Goal: Task Accomplishment & Management: Use online tool/utility

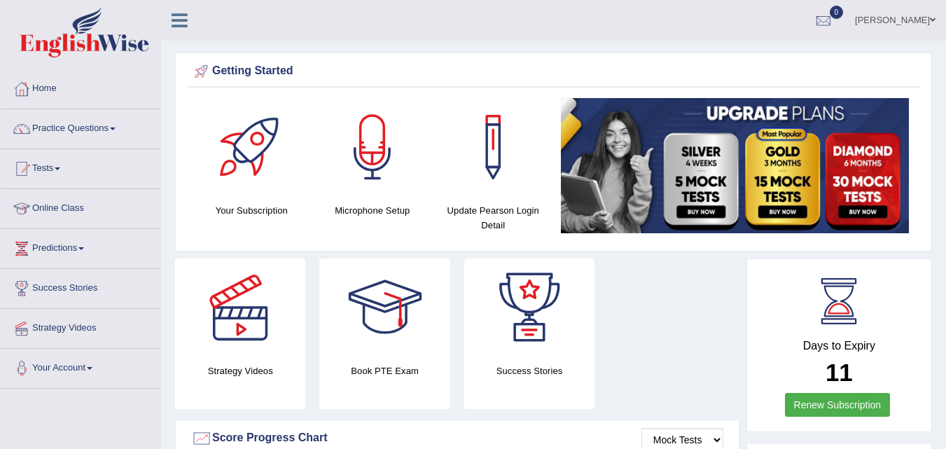
click at [43, 214] on link "Online Class" at bounding box center [81, 206] width 160 height 35
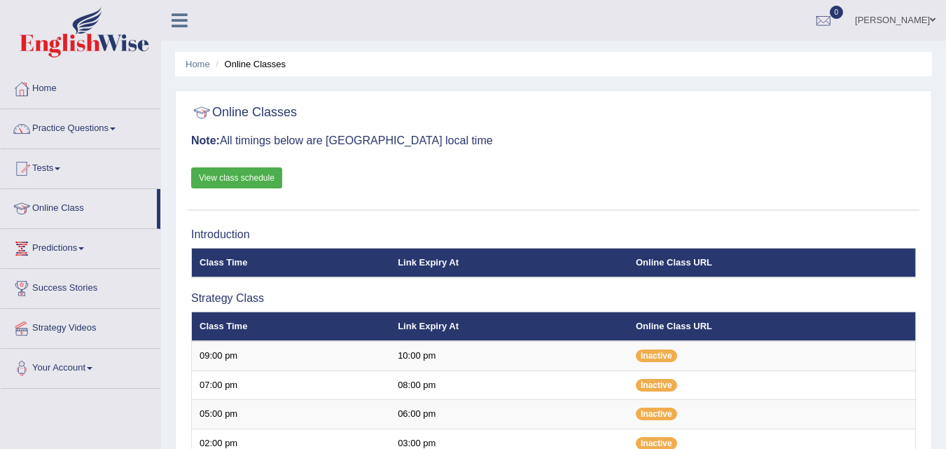
click at [31, 125] on div at bounding box center [21, 128] width 21 height 21
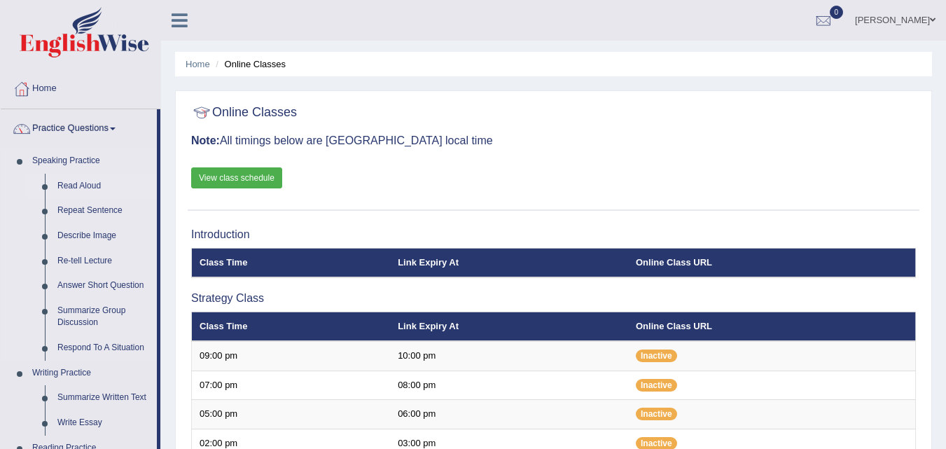
click at [57, 187] on link "Read Aloud" at bounding box center [104, 186] width 106 height 25
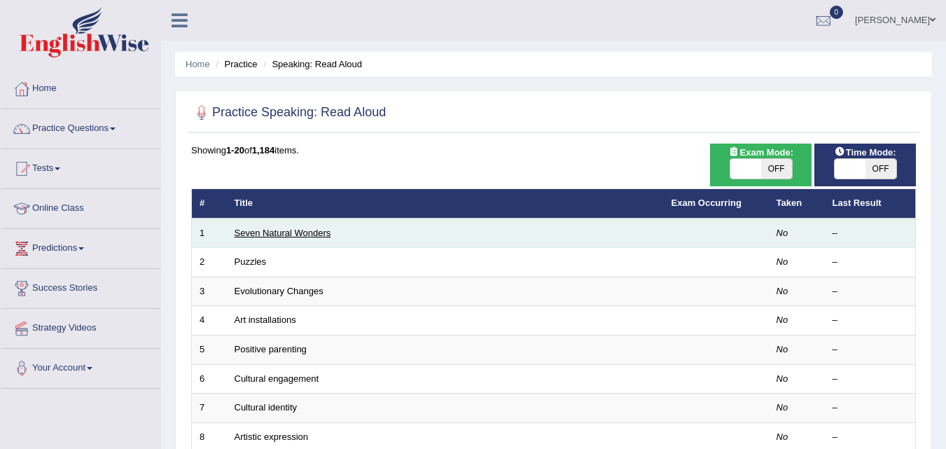
click at [282, 232] on link "Seven Natural Wonders" at bounding box center [283, 233] width 97 height 11
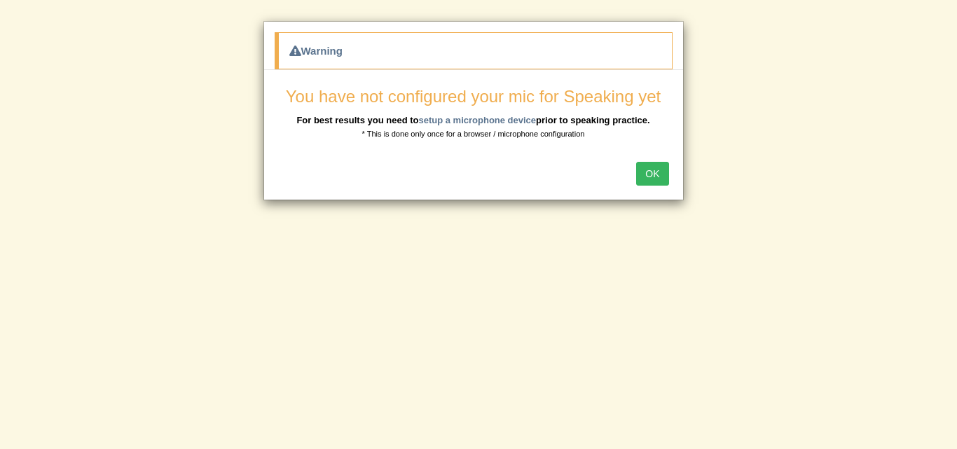
click at [657, 179] on button "OK" at bounding box center [652, 174] width 32 height 24
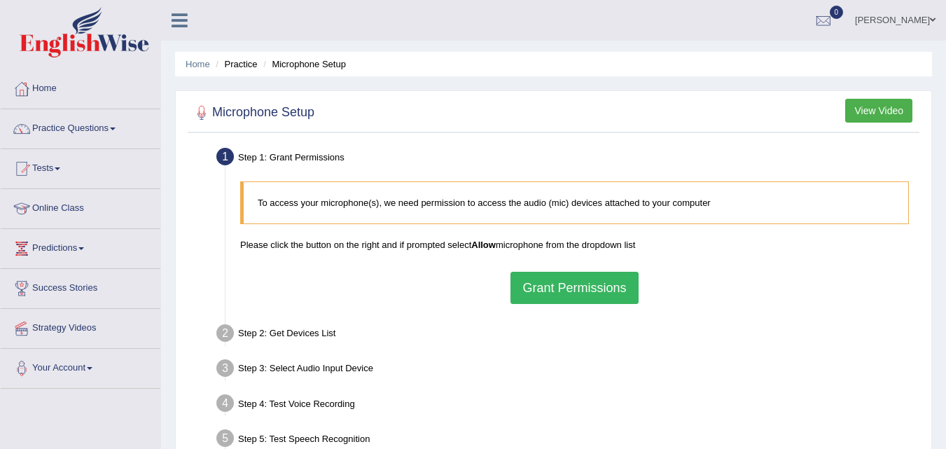
click at [600, 287] on button "Grant Permissions" at bounding box center [574, 288] width 127 height 32
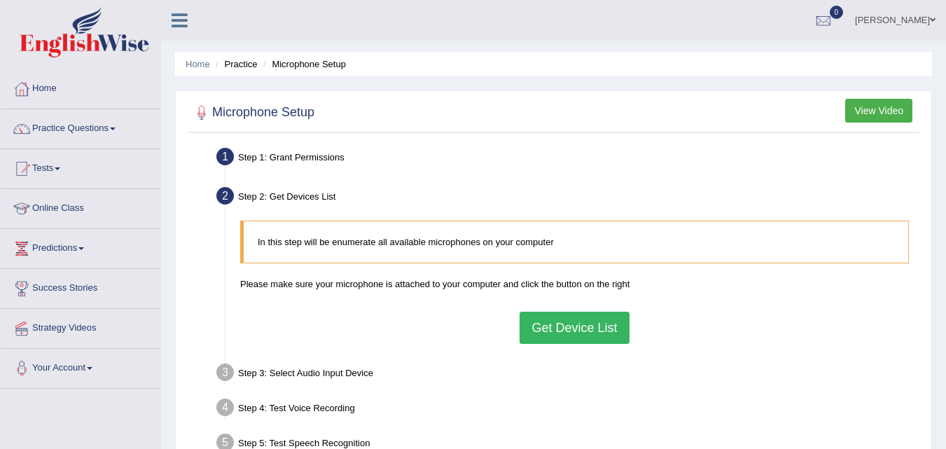
click at [553, 318] on button "Get Device List" at bounding box center [574, 328] width 109 height 32
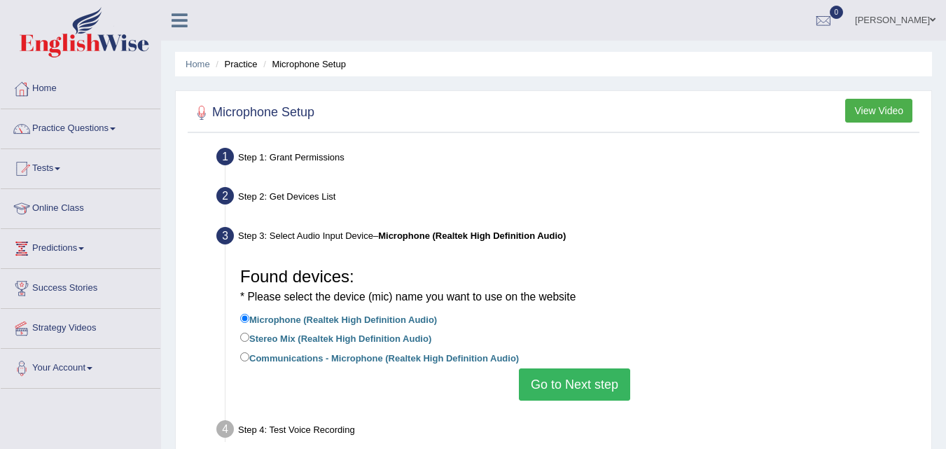
click at [593, 378] on button "Go to Next step" at bounding box center [574, 384] width 111 height 32
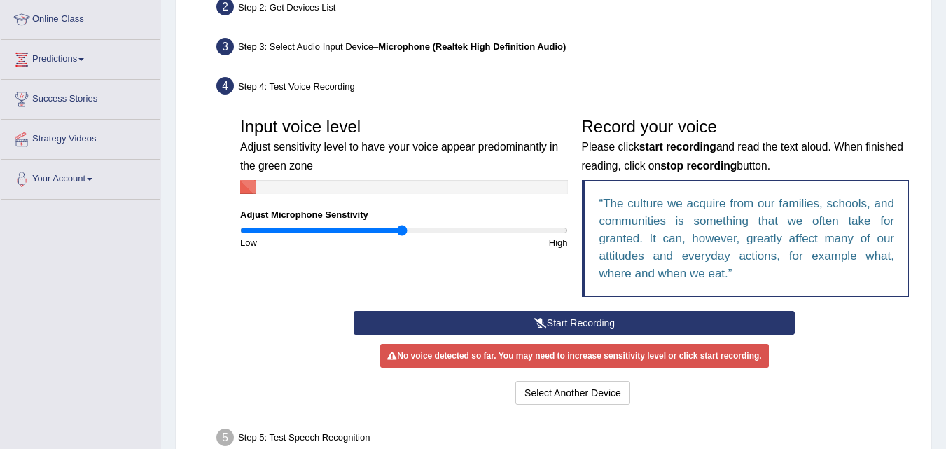
scroll to position [190, 0]
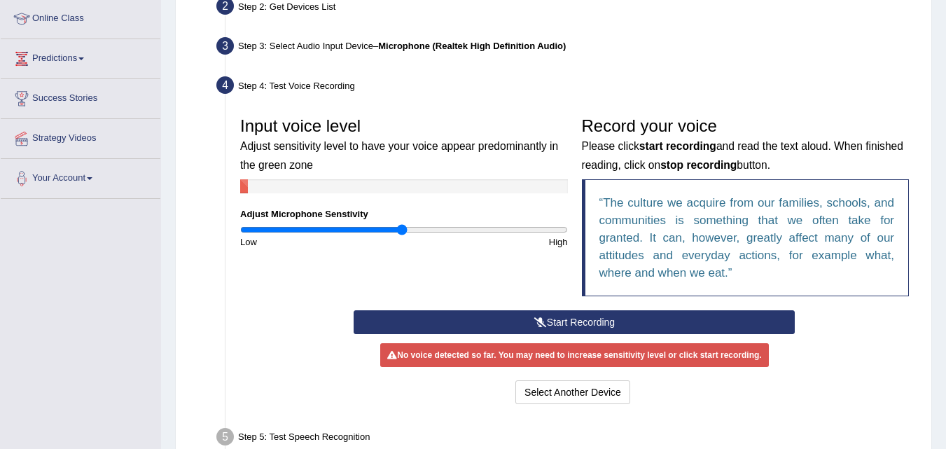
click at [581, 319] on button "Start Recording" at bounding box center [574, 322] width 441 height 24
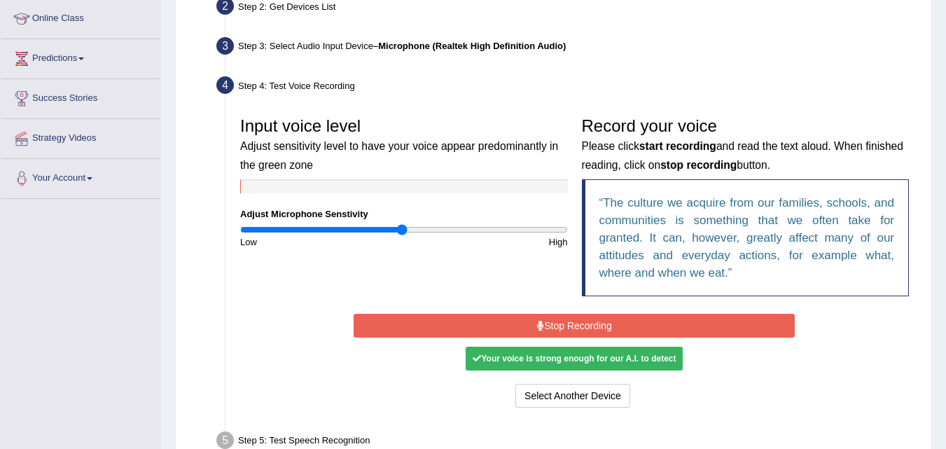
click at [584, 322] on button "Stop Recording" at bounding box center [574, 326] width 441 height 24
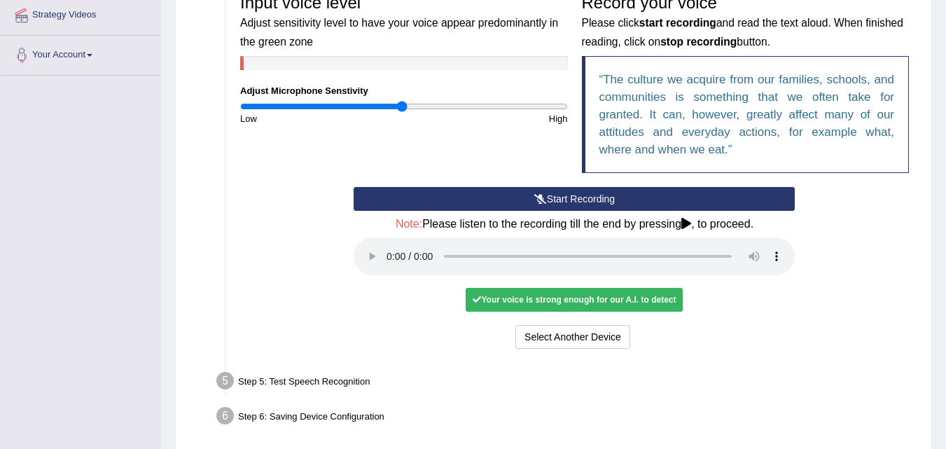
scroll to position [326, 0]
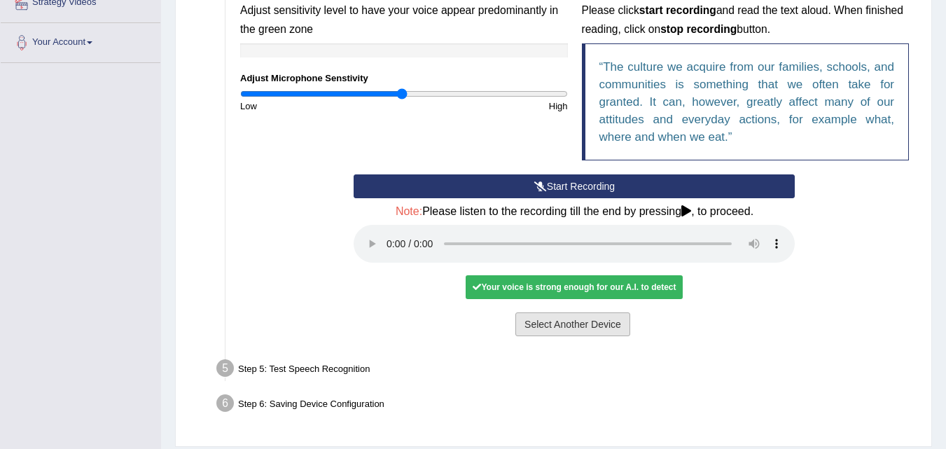
click at [567, 330] on button "Select Another Device" at bounding box center [573, 324] width 115 height 24
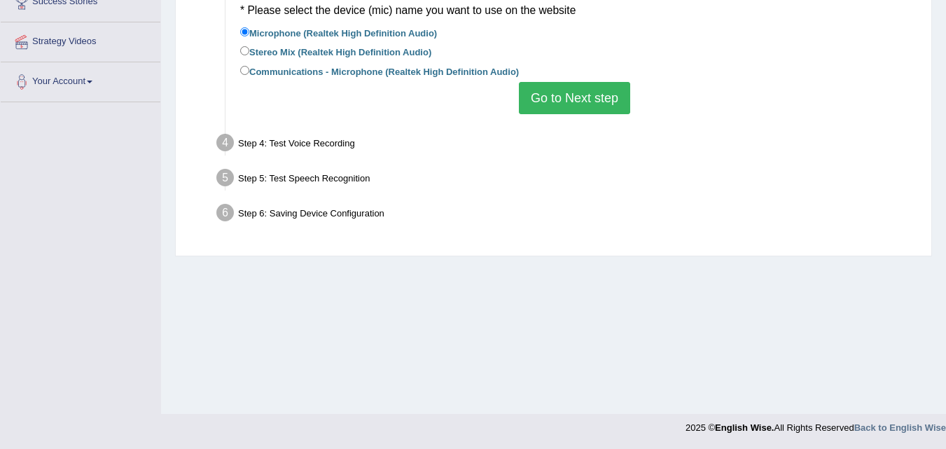
click at [548, 97] on button "Go to Next step" at bounding box center [574, 98] width 111 height 32
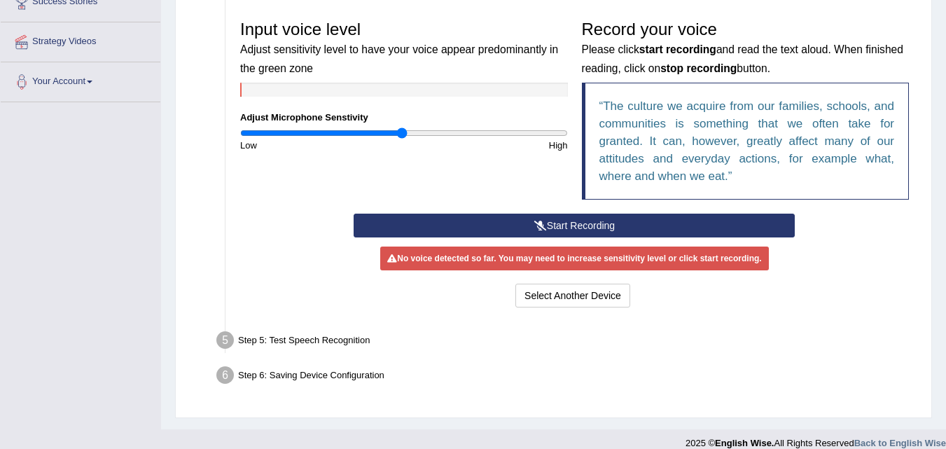
click at [628, 220] on button "Start Recording" at bounding box center [574, 226] width 441 height 24
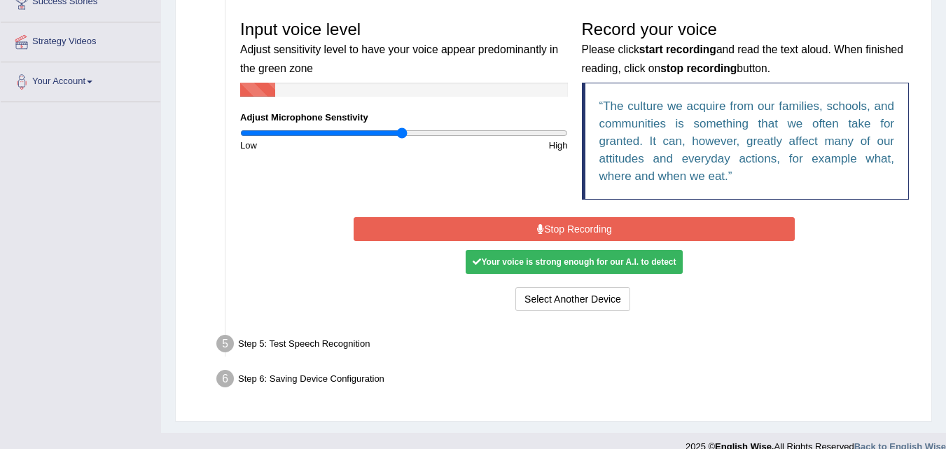
click at [628, 221] on button "Stop Recording" at bounding box center [574, 229] width 441 height 24
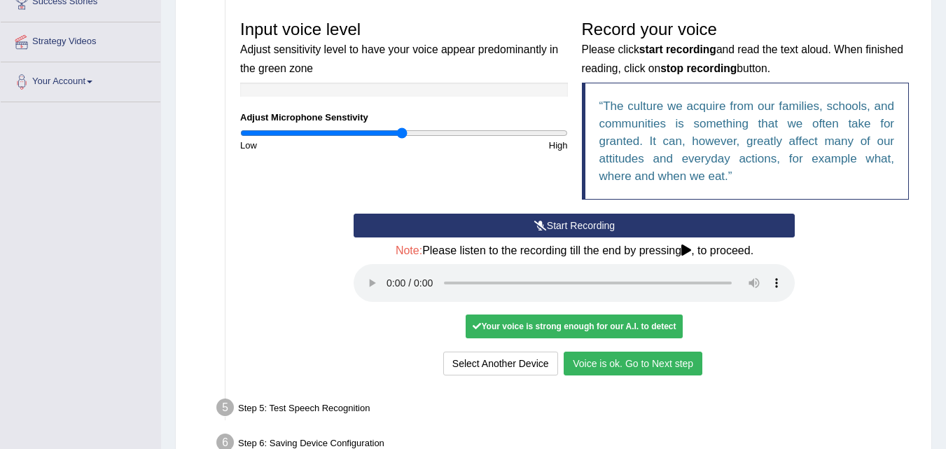
click at [603, 358] on button "Voice is ok. Go to Next step" at bounding box center [633, 364] width 139 height 24
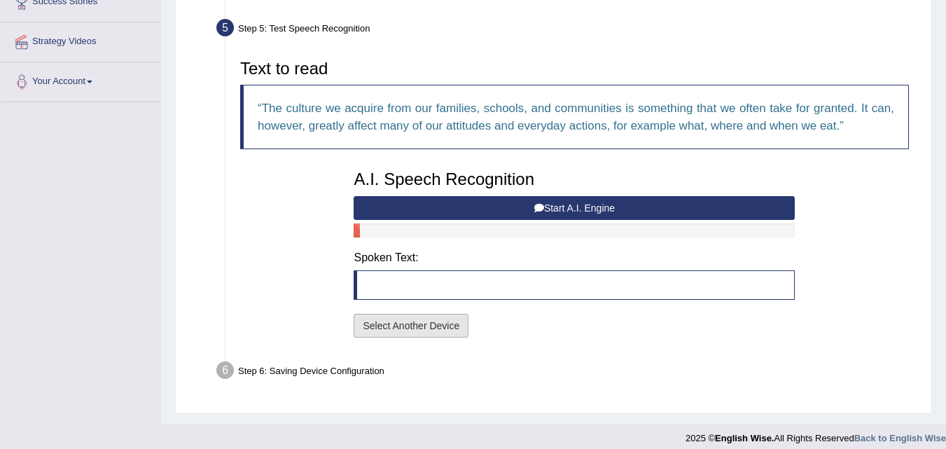
click at [437, 320] on button "Select Another Device" at bounding box center [411, 326] width 115 height 24
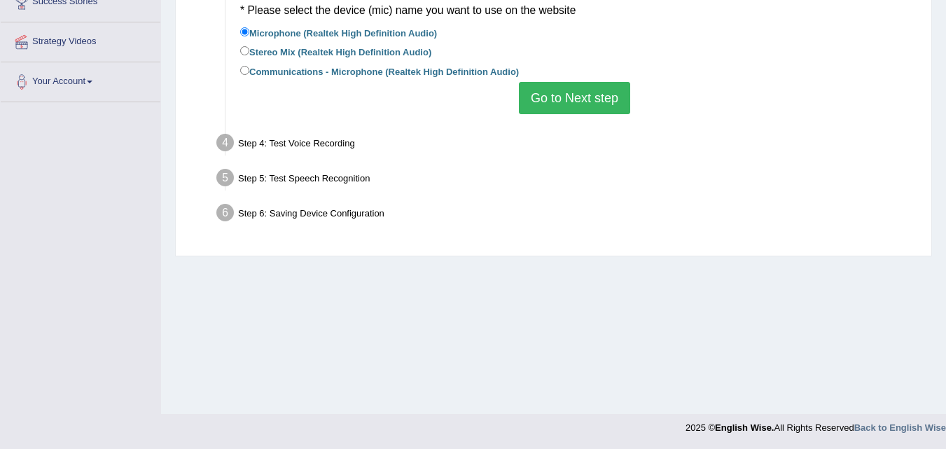
click at [531, 92] on button "Go to Next step" at bounding box center [574, 98] width 111 height 32
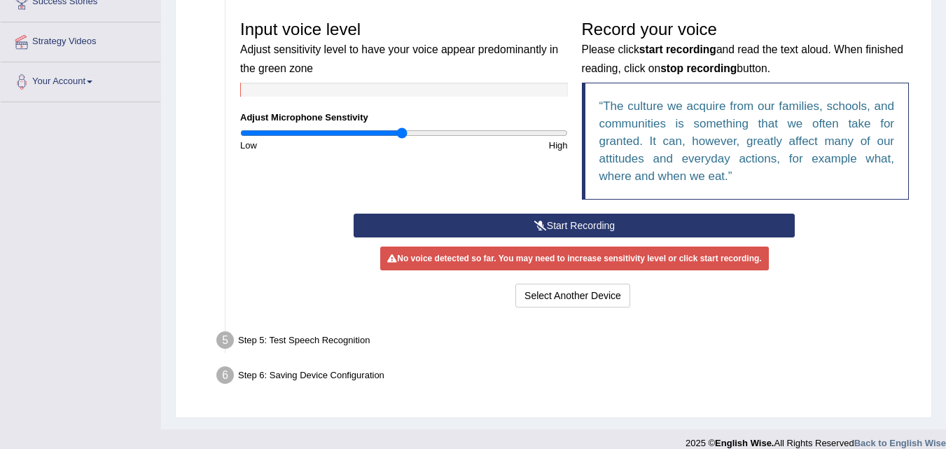
click at [506, 229] on button "Start Recording" at bounding box center [574, 226] width 441 height 24
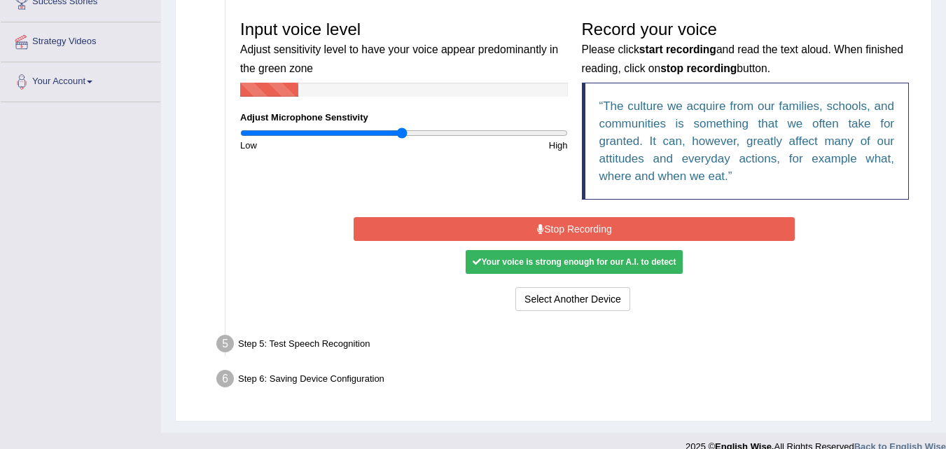
click at [506, 229] on button "Stop Recording" at bounding box center [574, 229] width 441 height 24
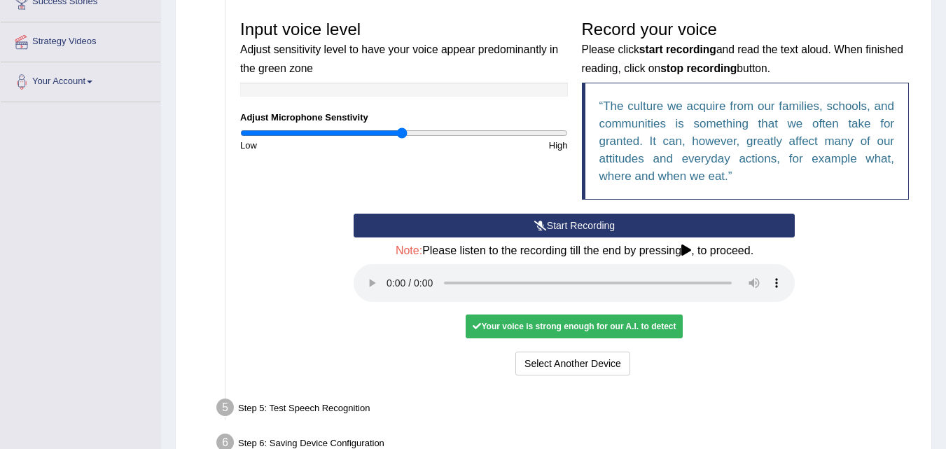
click at [530, 319] on div "Your voice is strong enough for our A.I. to detect" at bounding box center [574, 327] width 217 height 24
click at [530, 324] on div "Your voice is strong enough for our A.I. to detect" at bounding box center [574, 327] width 217 height 24
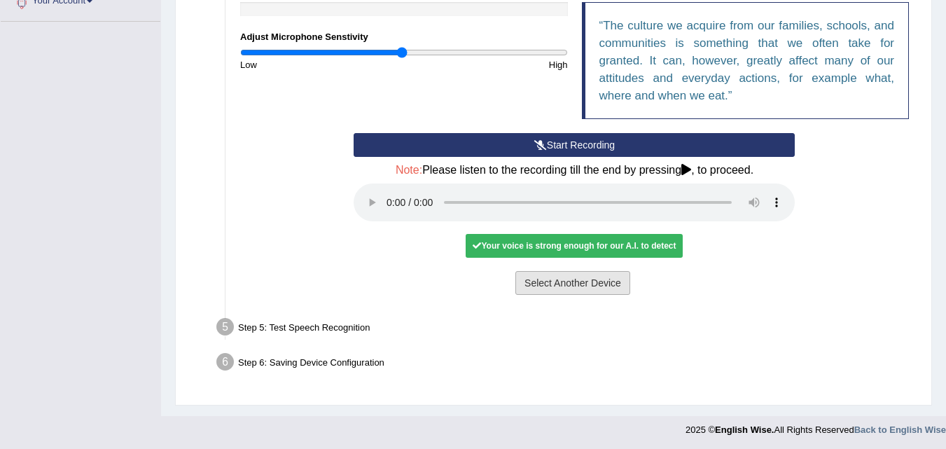
scroll to position [369, 0]
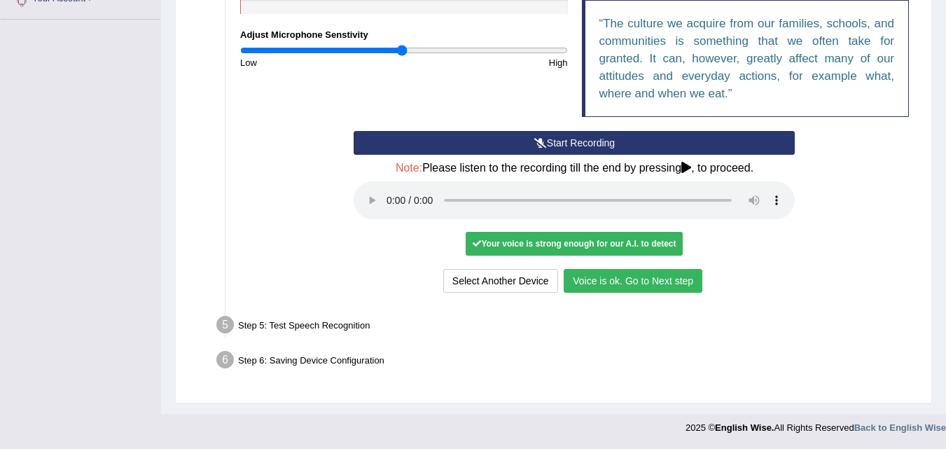
click at [634, 288] on button "Voice is ok. Go to Next step" at bounding box center [633, 281] width 139 height 24
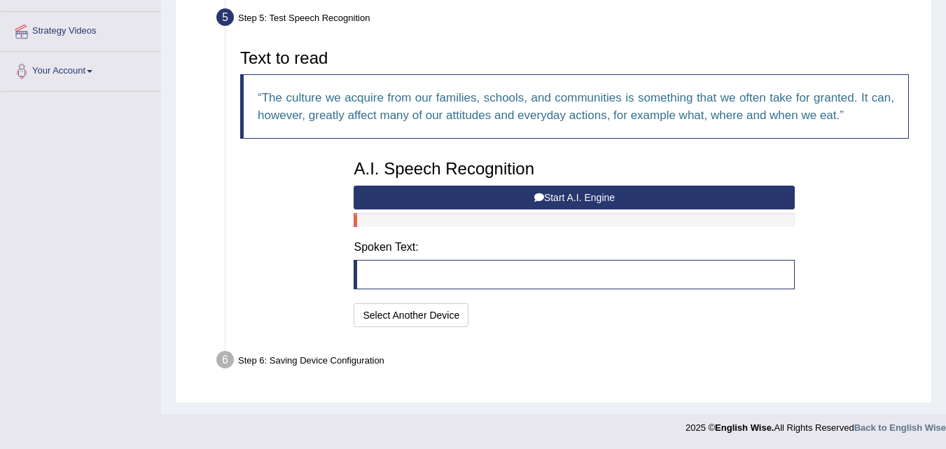
scroll to position [297, 0]
click at [600, 201] on button "Start A.I. Engine" at bounding box center [574, 198] width 441 height 24
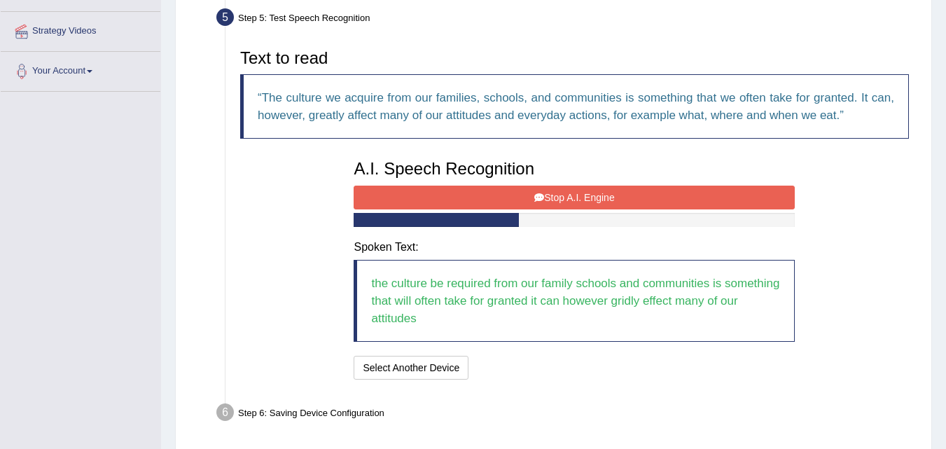
click at [600, 202] on button "Stop A.I. Engine" at bounding box center [574, 198] width 441 height 24
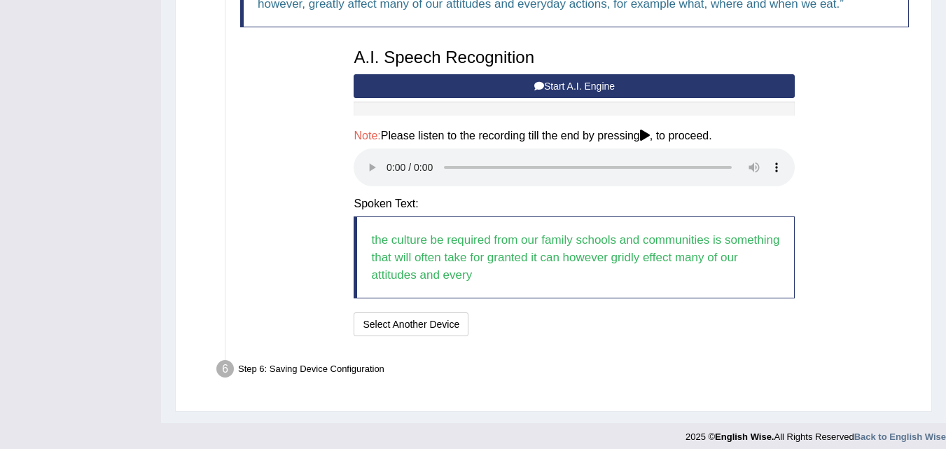
scroll to position [418, 0]
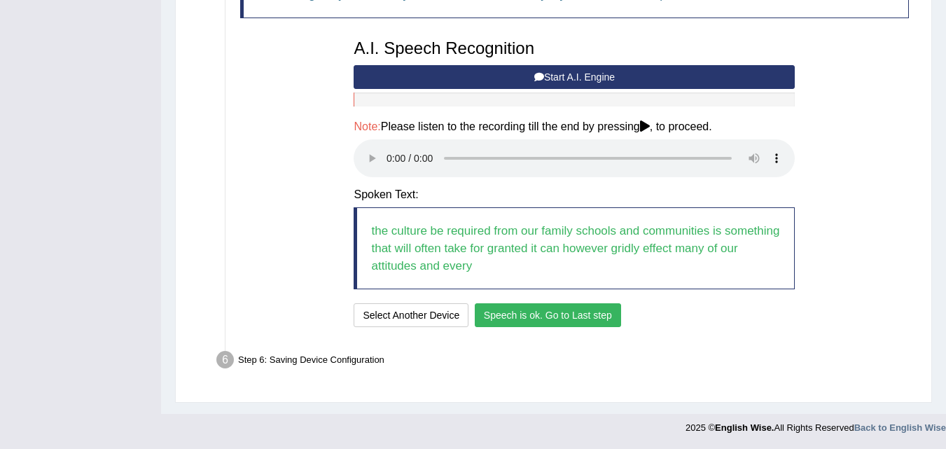
click at [544, 313] on button "Speech is ok. Go to Last step" at bounding box center [548, 315] width 146 height 24
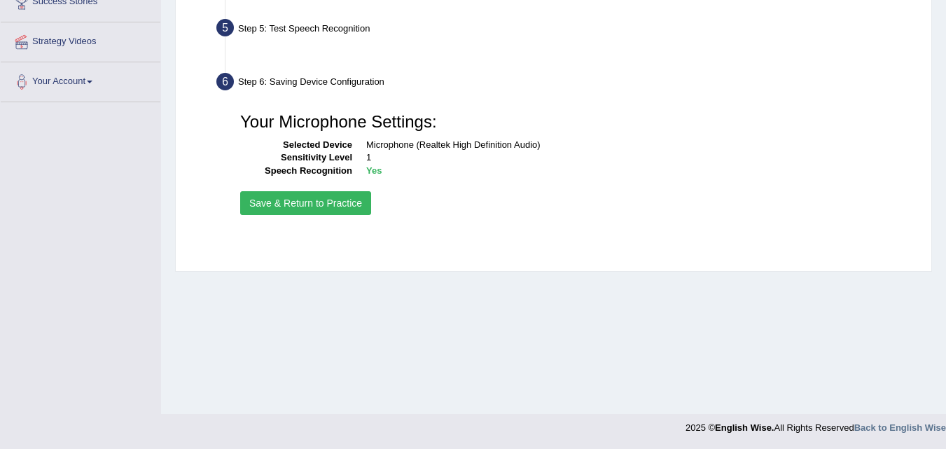
scroll to position [287, 0]
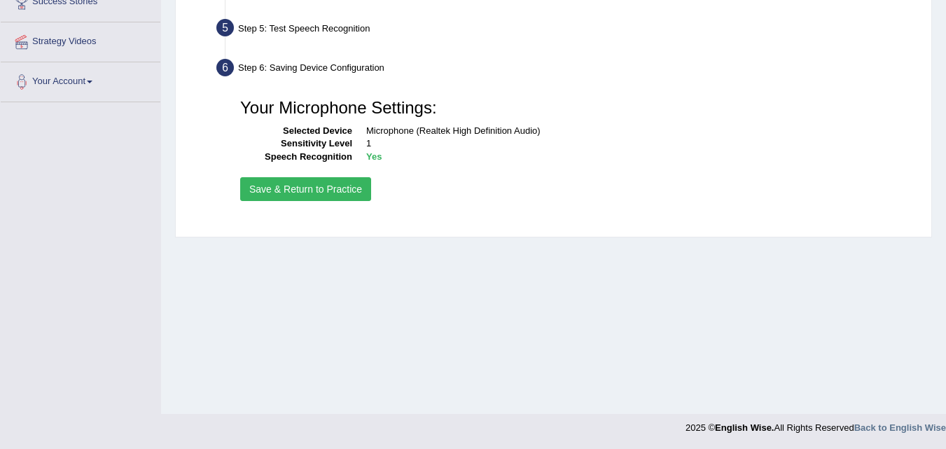
click at [286, 188] on button "Save & Return to Practice" at bounding box center [305, 189] width 131 height 24
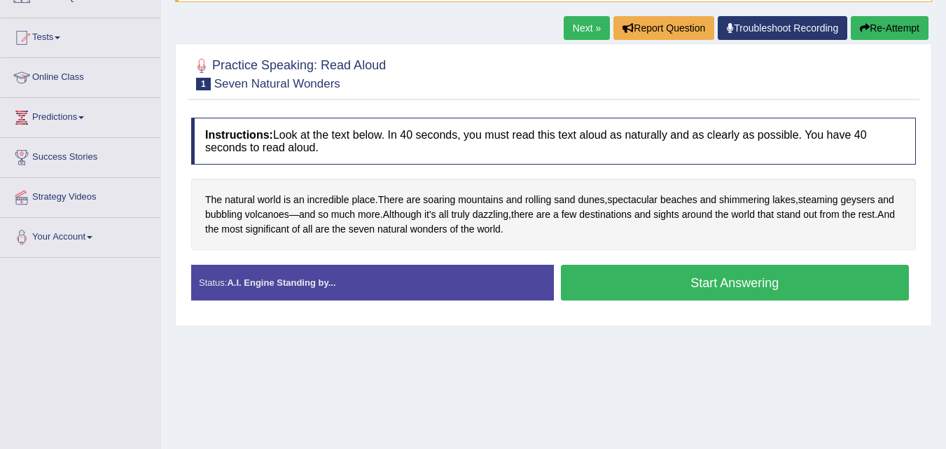
scroll to position [135, 0]
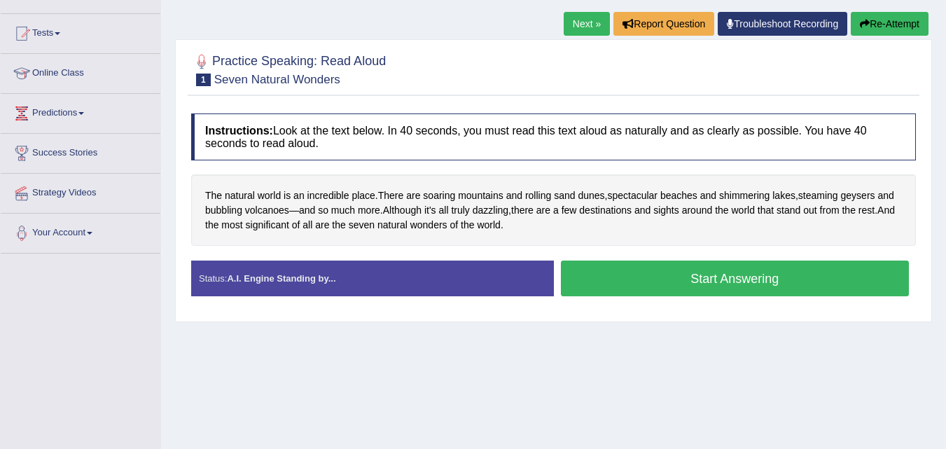
click at [617, 284] on button "Start Answering" at bounding box center [735, 279] width 349 height 36
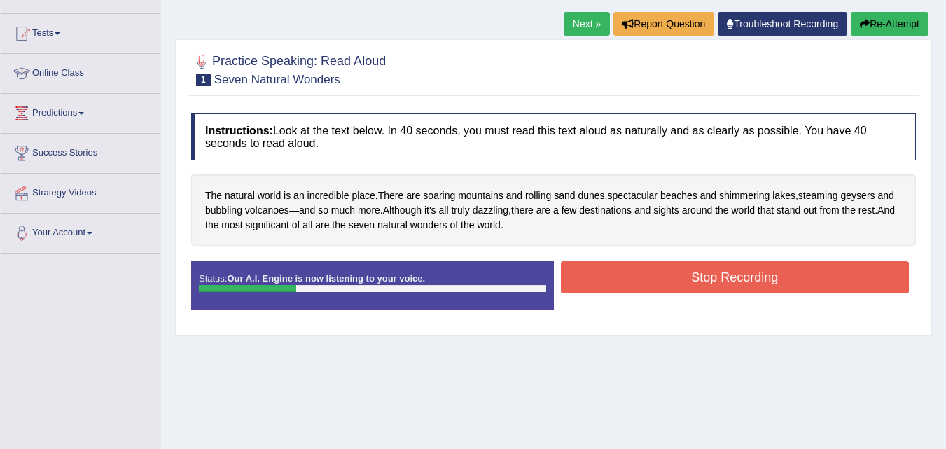
click at [619, 289] on button "Stop Recording" at bounding box center [735, 277] width 349 height 32
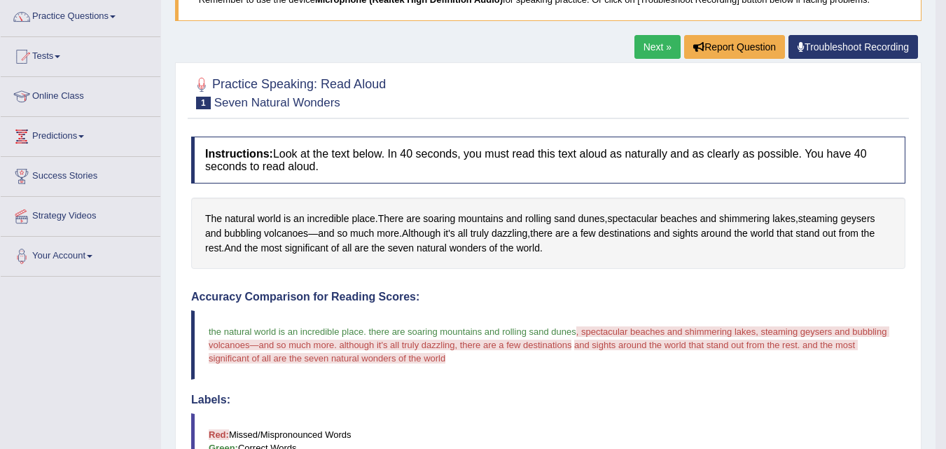
scroll to position [113, 0]
click at [806, 46] on link "Troubleshoot Recording" at bounding box center [854, 46] width 130 height 24
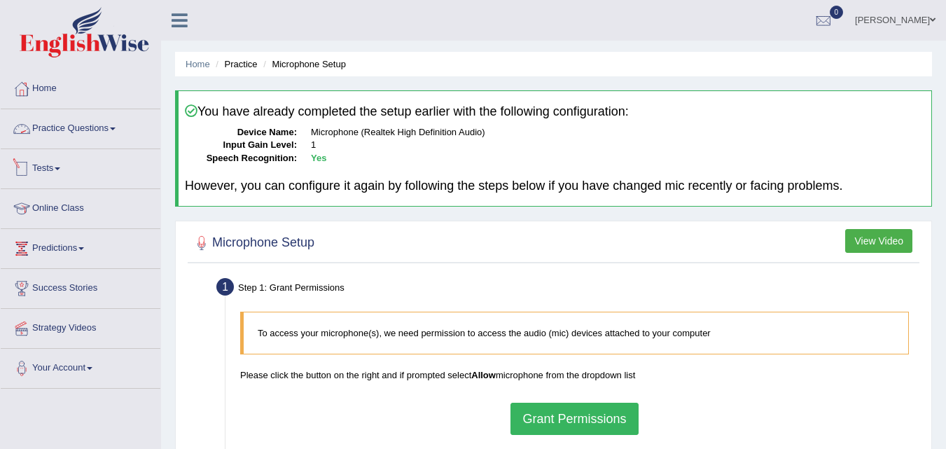
click at [55, 135] on link "Practice Questions" at bounding box center [81, 126] width 160 height 35
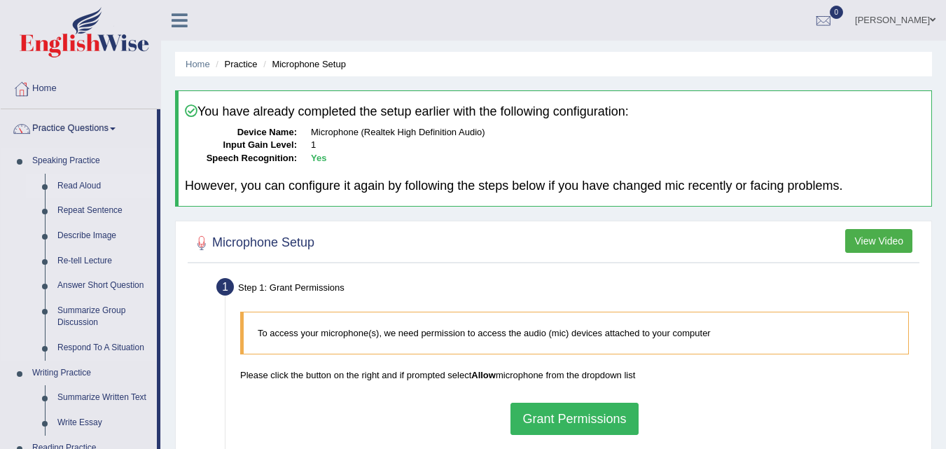
click at [61, 185] on link "Read Aloud" at bounding box center [104, 186] width 106 height 25
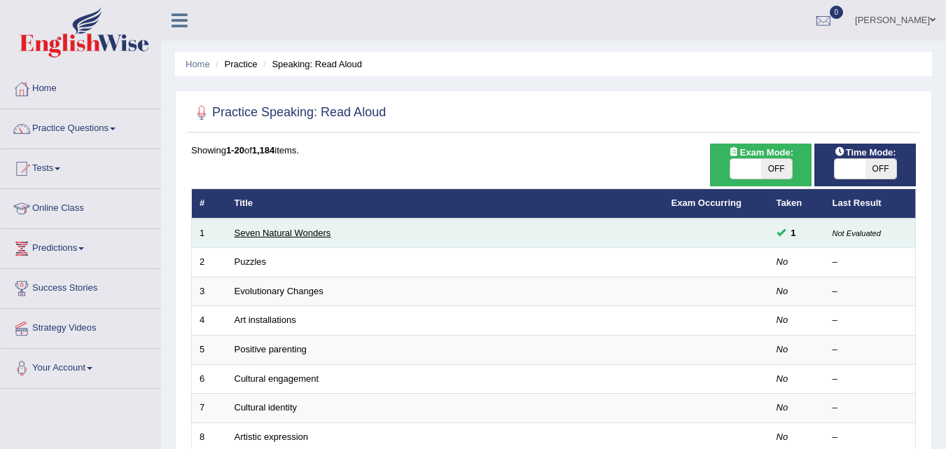
click at [276, 230] on link "Seven Natural Wonders" at bounding box center [283, 233] width 97 height 11
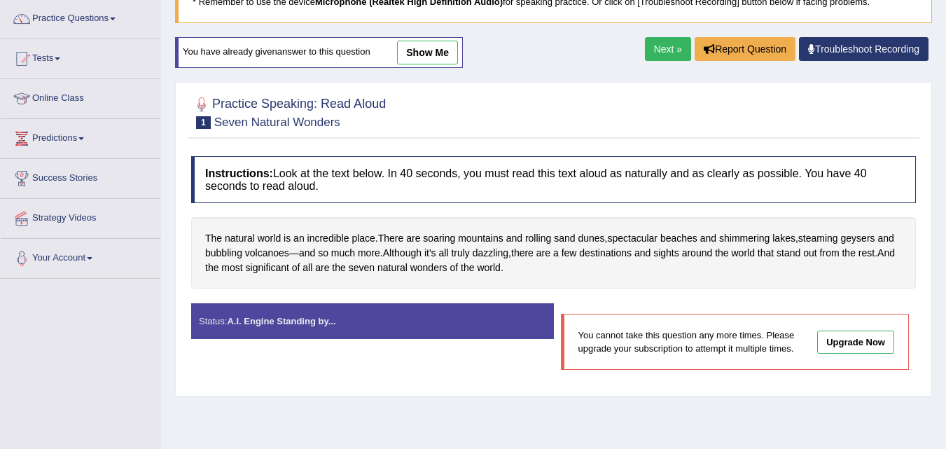
click at [822, 345] on link "Upgrade Now" at bounding box center [855, 342] width 77 height 23
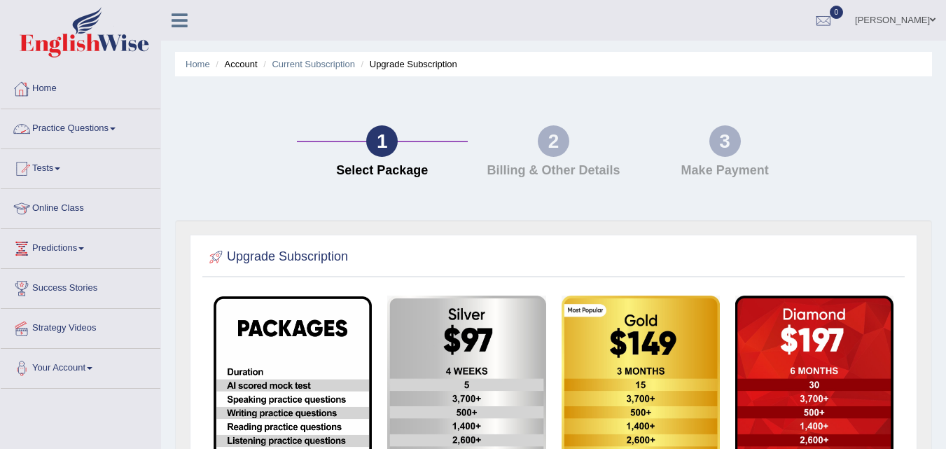
click at [48, 130] on link "Practice Questions" at bounding box center [81, 126] width 160 height 35
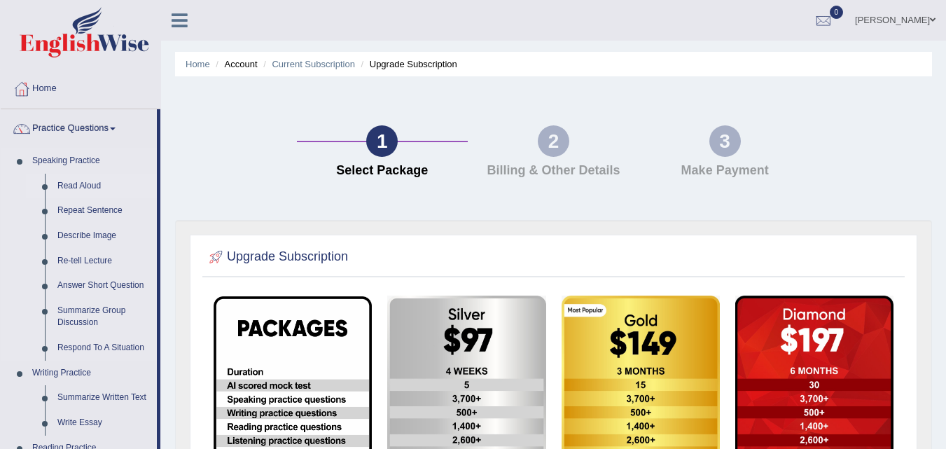
click at [55, 188] on link "Read Aloud" at bounding box center [104, 186] width 106 height 25
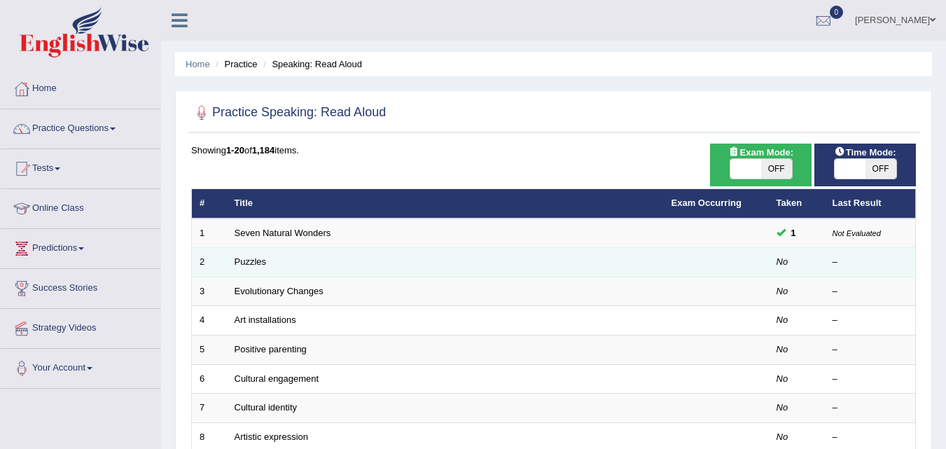
click at [237, 254] on td "Puzzles" at bounding box center [445, 262] width 437 height 29
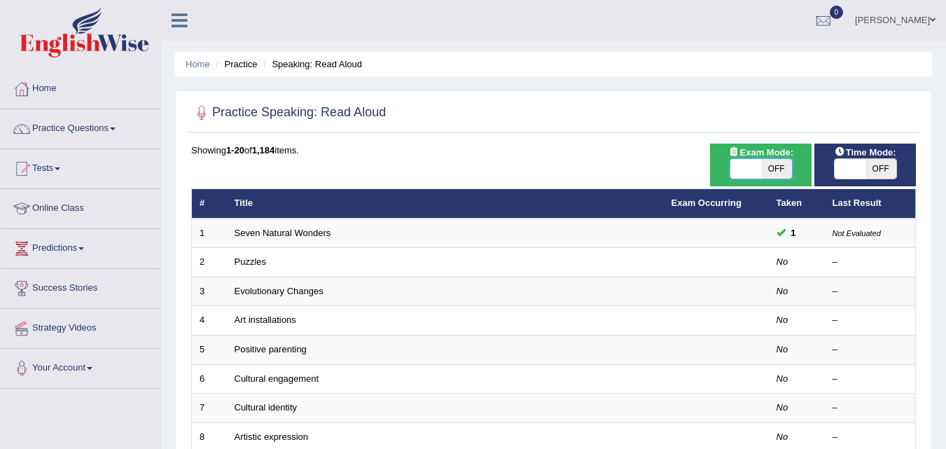
click at [757, 172] on span at bounding box center [746, 169] width 31 height 20
checkbox input "true"
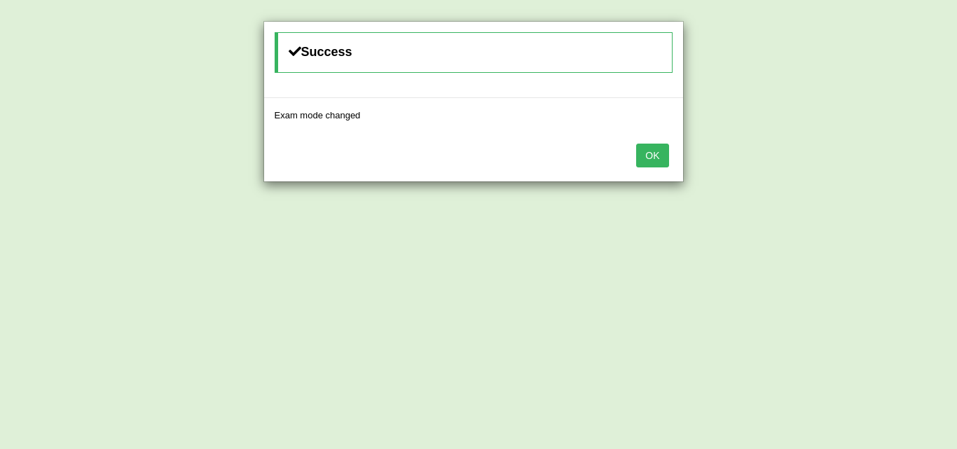
click at [664, 151] on button "OK" at bounding box center [652, 156] width 32 height 24
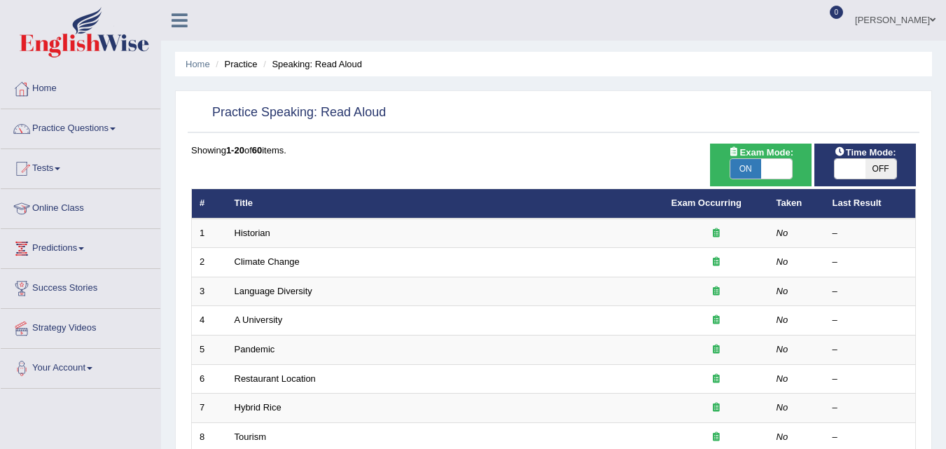
click at [849, 158] on span "Time Mode:" at bounding box center [865, 152] width 73 height 15
click at [844, 176] on span at bounding box center [850, 169] width 31 height 20
checkbox input "true"
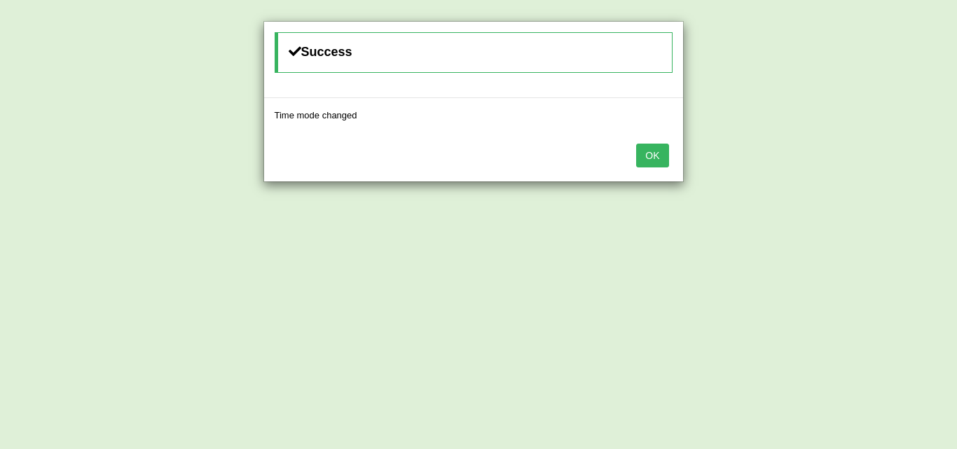
click at [646, 158] on button "OK" at bounding box center [652, 156] width 32 height 24
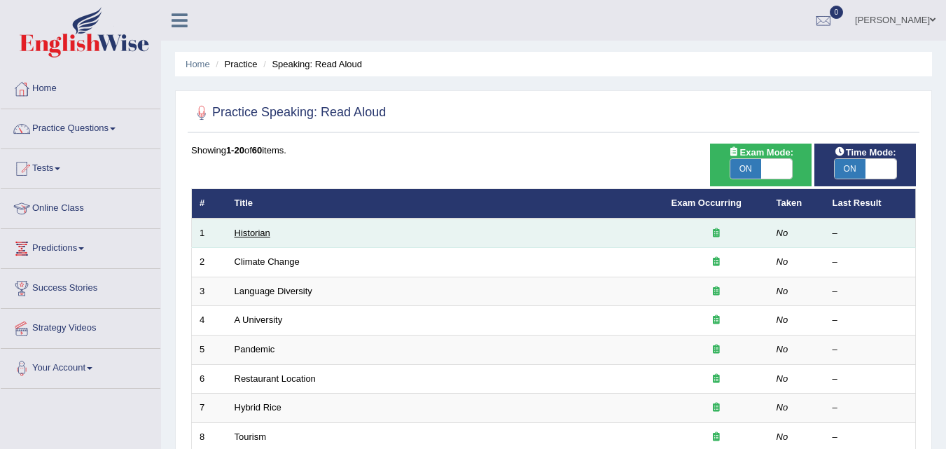
click at [265, 228] on link "Historian" at bounding box center [253, 233] width 36 height 11
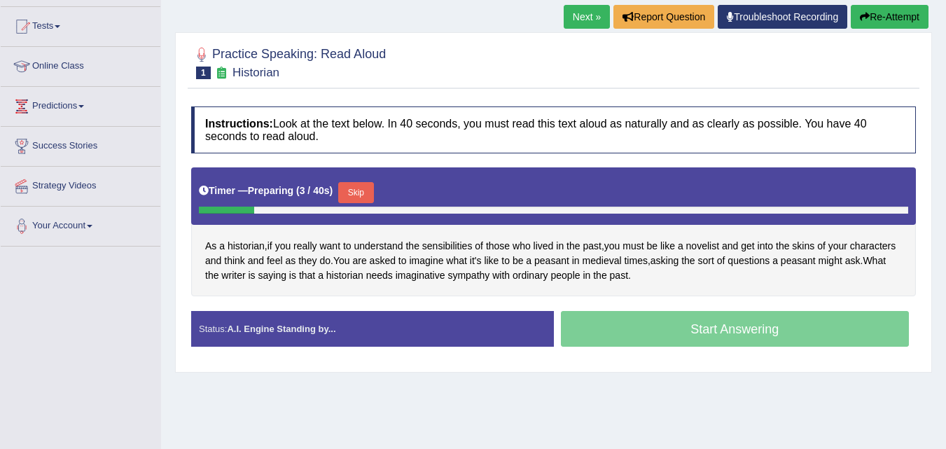
scroll to position [143, 0]
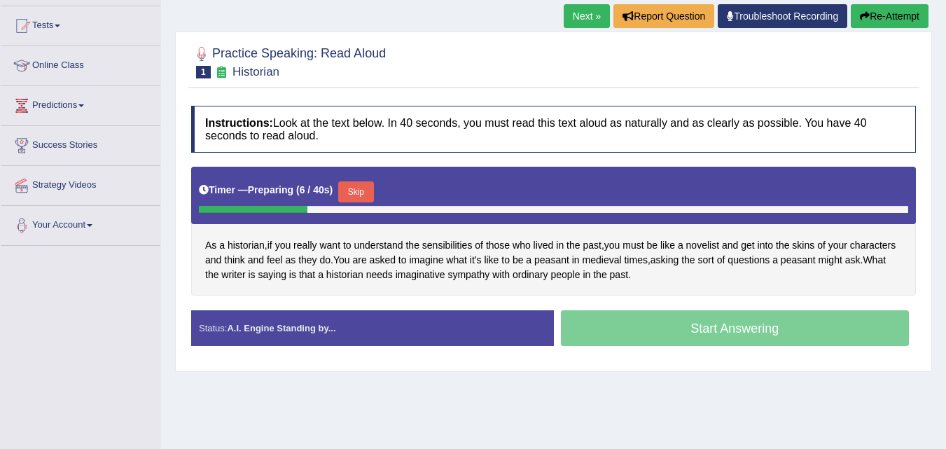
click at [578, 318] on div "Start Answering" at bounding box center [735, 329] width 363 height 39
click at [627, 337] on div "Start Answering" at bounding box center [735, 329] width 363 height 39
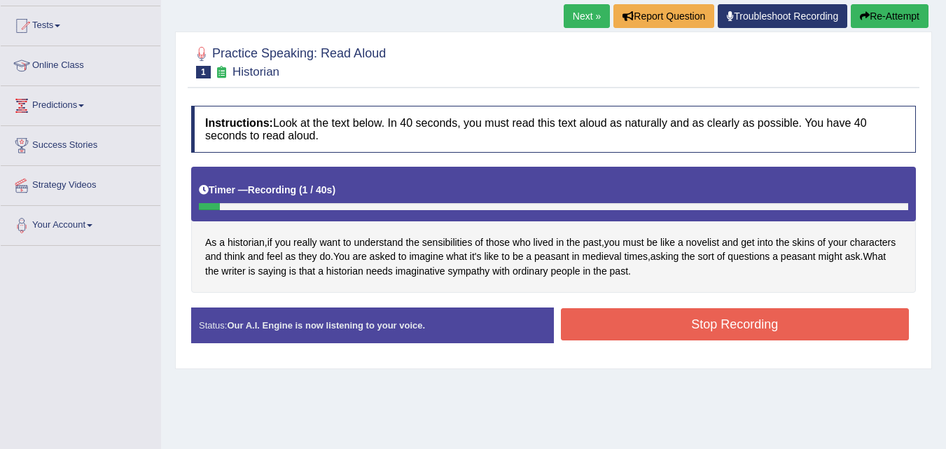
click at [628, 339] on button "Stop Recording" at bounding box center [735, 324] width 349 height 32
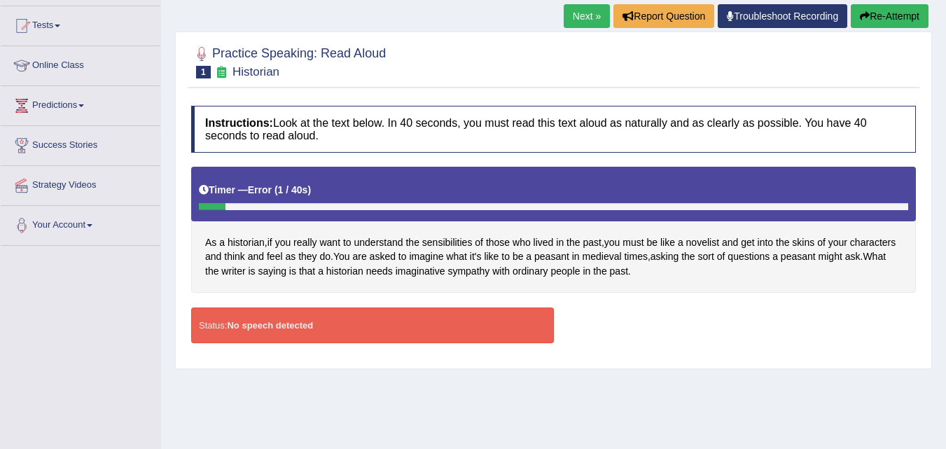
click at [317, 325] on div "Status: No speech detected" at bounding box center [372, 326] width 363 height 36
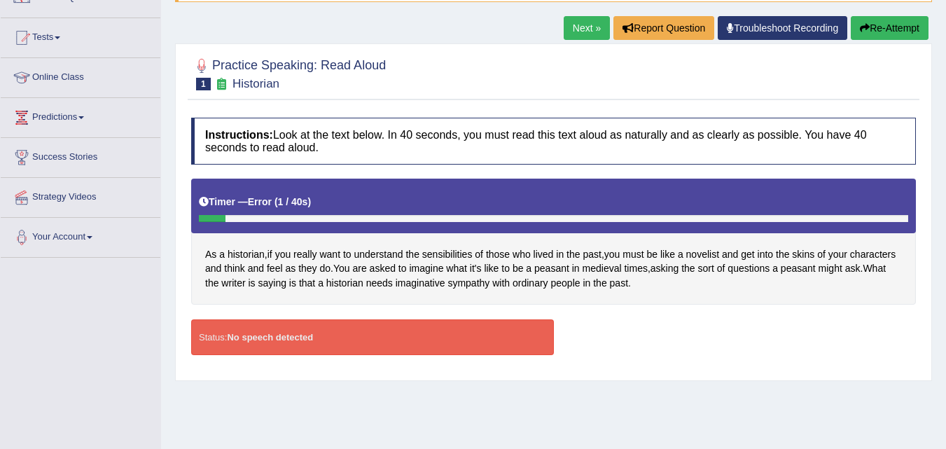
scroll to position [132, 0]
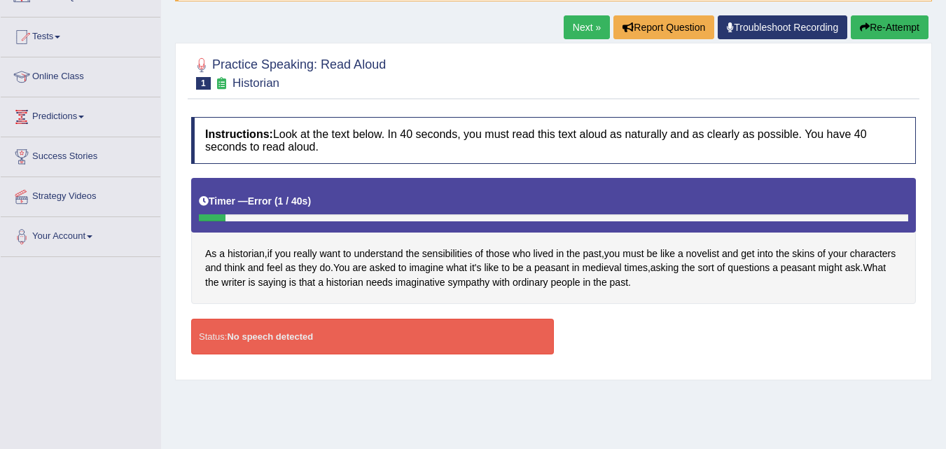
click at [233, 340] on strong "No speech detected" at bounding box center [270, 336] width 86 height 11
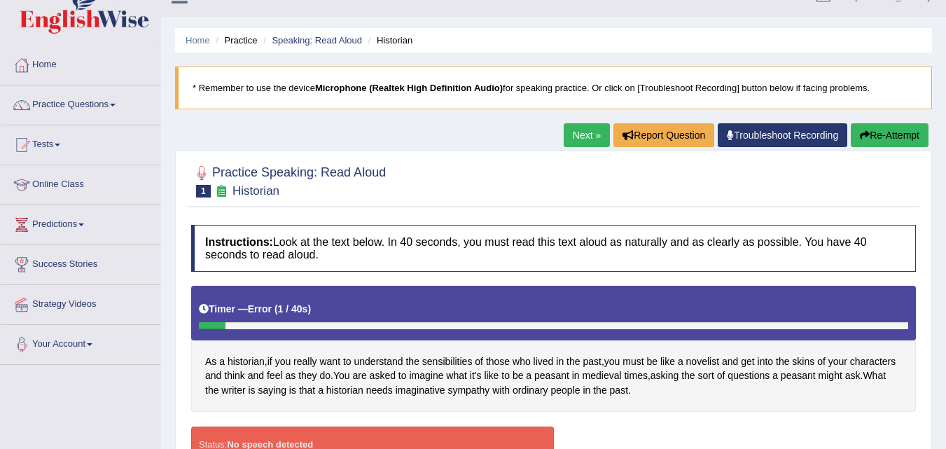
scroll to position [20, 0]
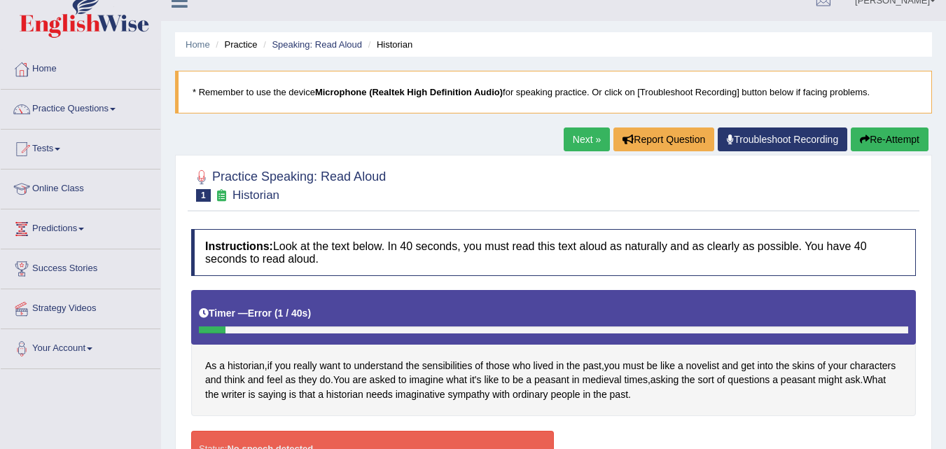
click at [885, 150] on button "Re-Attempt" at bounding box center [890, 139] width 78 height 24
click at [866, 139] on icon "button" at bounding box center [865, 139] width 10 height 10
click at [864, 139] on icon "button" at bounding box center [865, 139] width 10 height 10
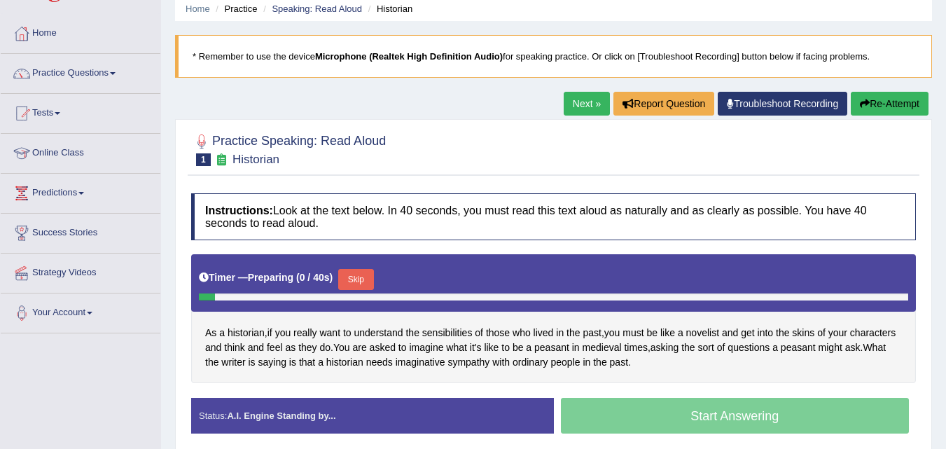
scroll to position [83, 0]
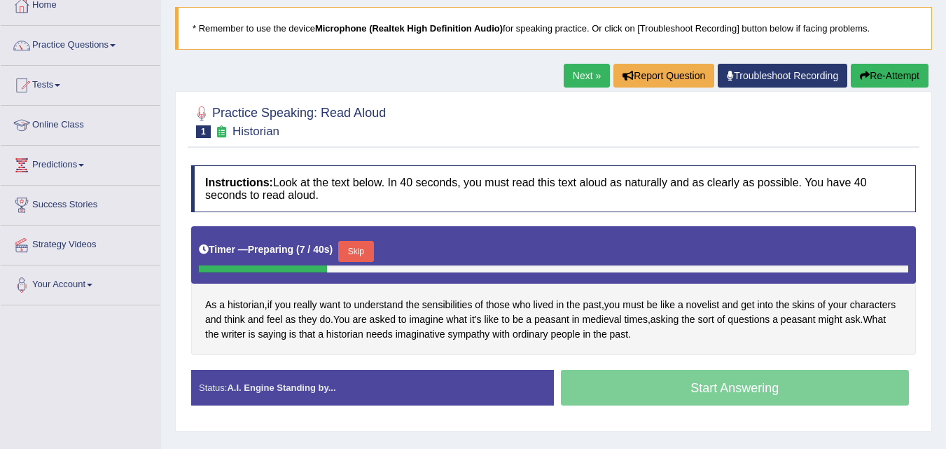
click at [350, 269] on div at bounding box center [554, 268] width 710 height 7
click at [352, 269] on div at bounding box center [554, 268] width 710 height 7
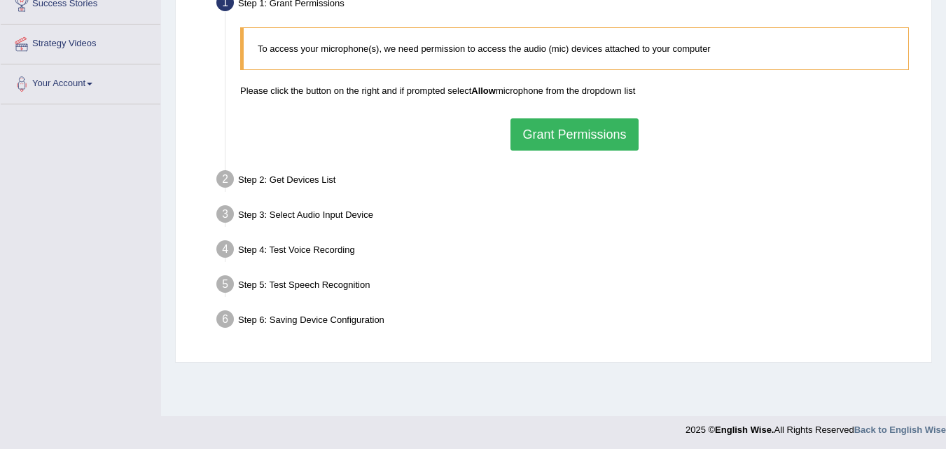
scroll to position [287, 0]
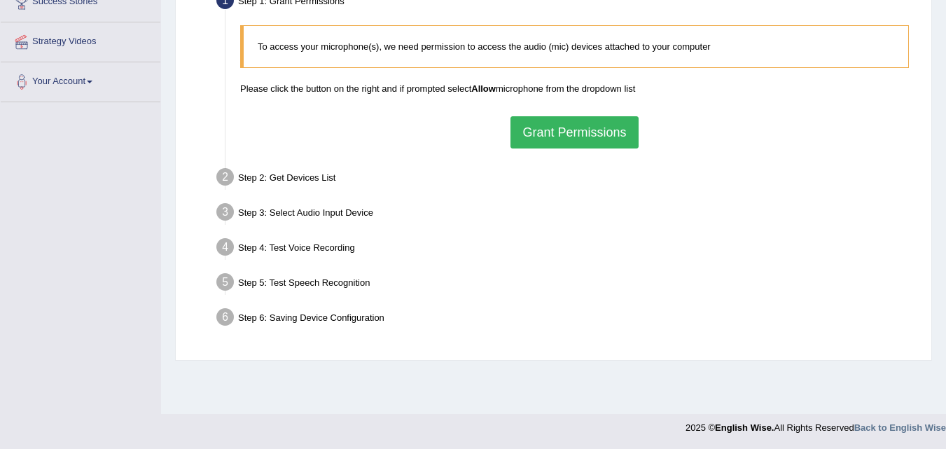
click at [614, 134] on button "Grant Permissions" at bounding box center [574, 132] width 127 height 32
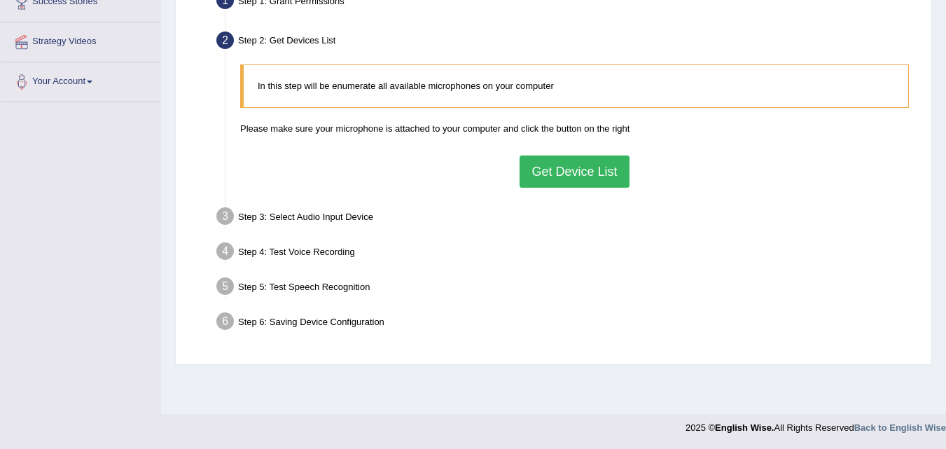
click at [588, 179] on button "Get Device List" at bounding box center [574, 172] width 109 height 32
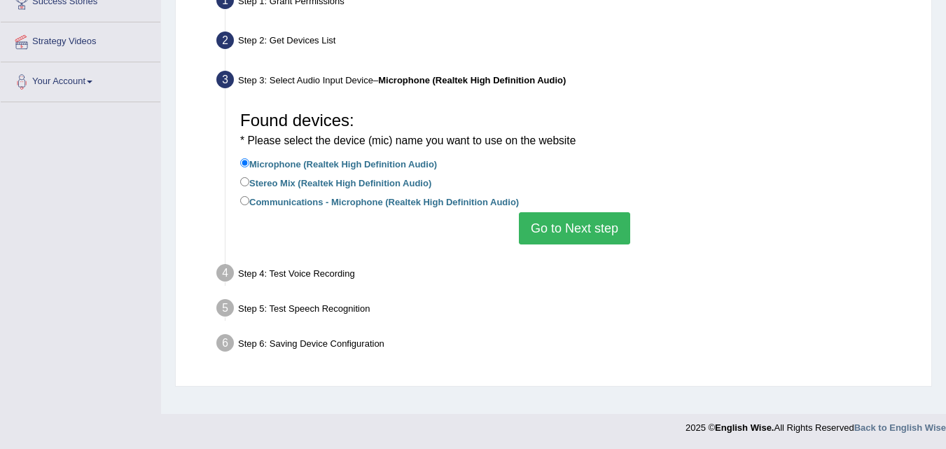
click at [605, 240] on button "Go to Next step" at bounding box center [574, 228] width 111 height 32
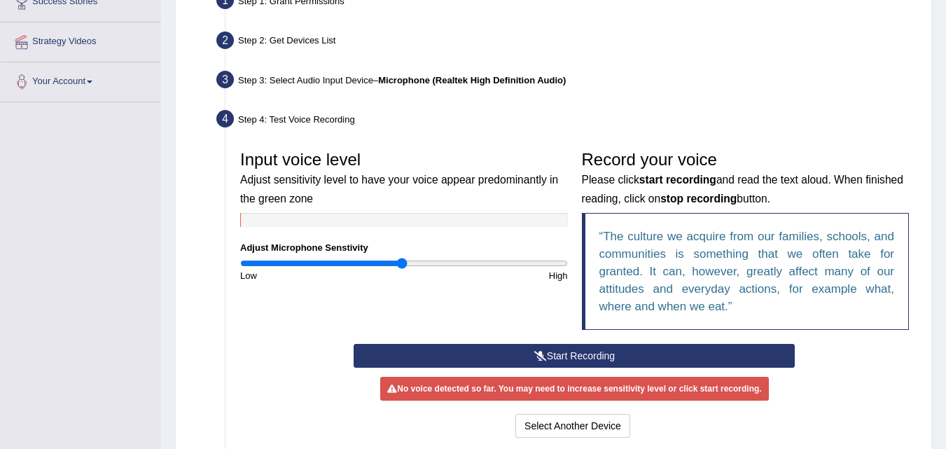
click at [735, 361] on button "Start Recording" at bounding box center [574, 356] width 441 height 24
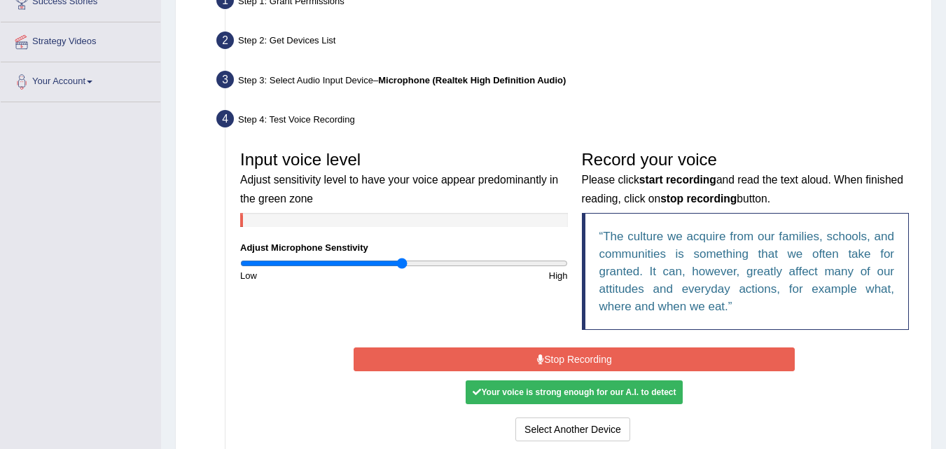
click at [749, 363] on button "Stop Recording" at bounding box center [574, 359] width 441 height 24
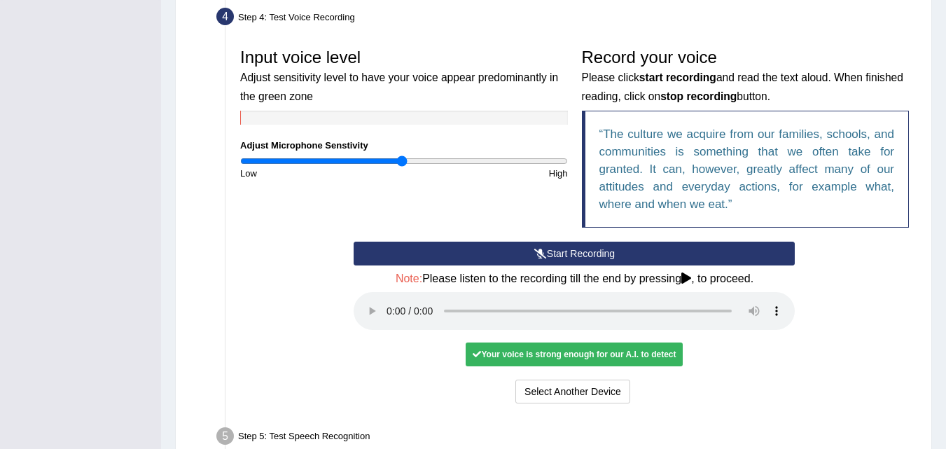
scroll to position [391, 0]
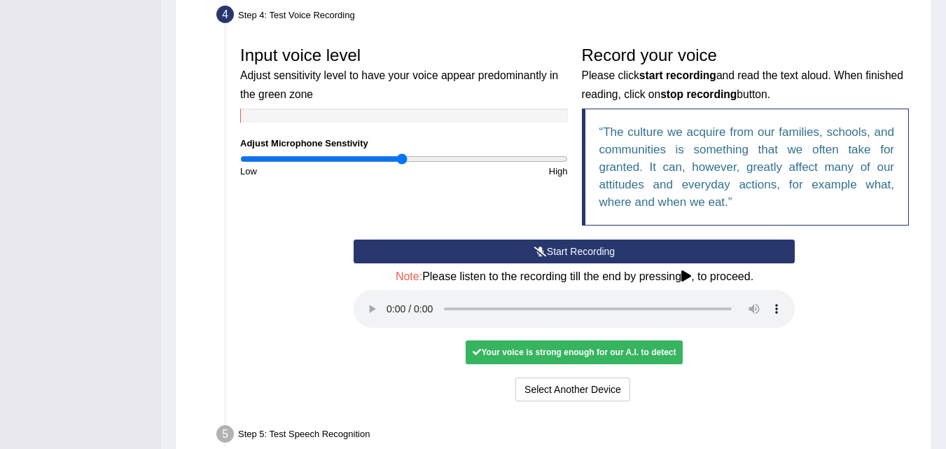
click at [691, 277] on icon at bounding box center [687, 275] width 10 height 11
click at [689, 280] on icon at bounding box center [687, 275] width 10 height 11
click at [724, 348] on div "No voice detected so far. You may need to increase sensitivity level or click s…" at bounding box center [574, 351] width 441 height 13
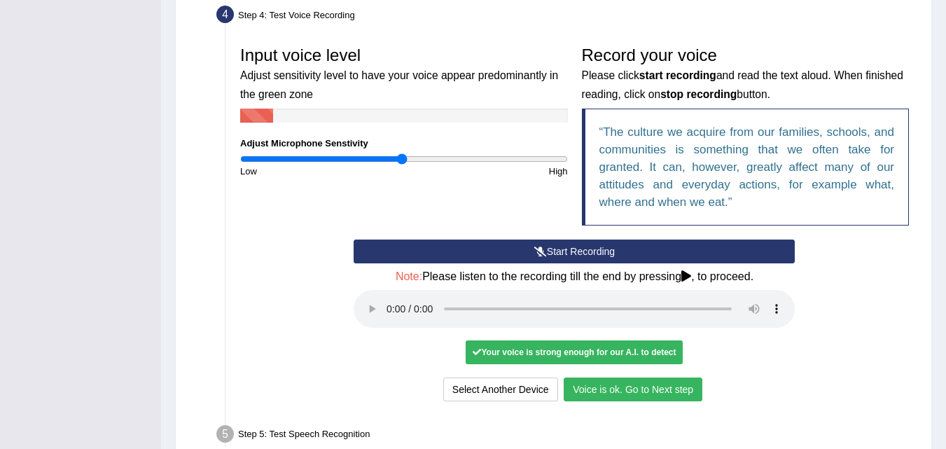
click at [892, 342] on div "Start Recording Stop Recording Note: Please listen to the recording till the en…" at bounding box center [574, 322] width 683 height 165
click at [888, 354] on div "Start Recording Stop Recording Note: Please listen to the recording till the en…" at bounding box center [574, 322] width 683 height 165
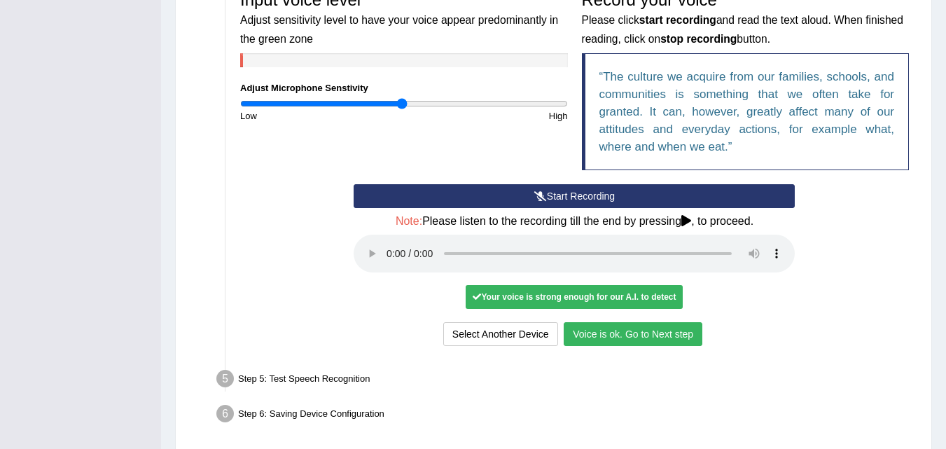
scroll to position [500, 0]
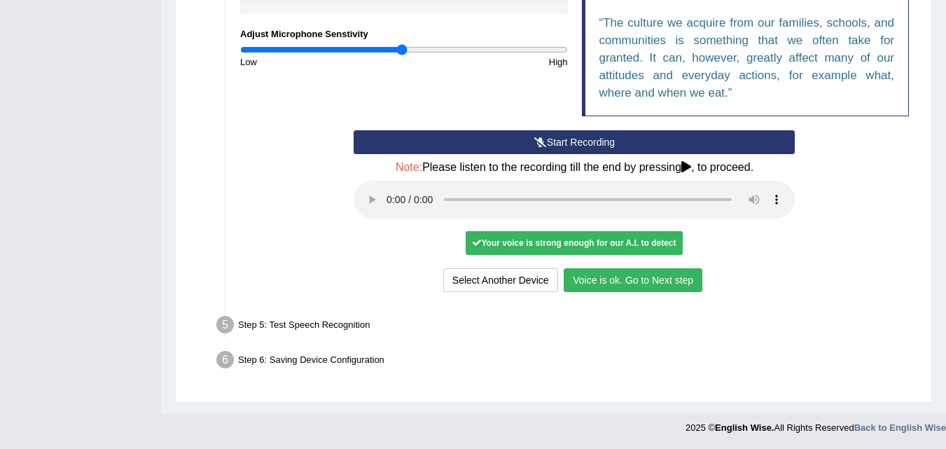
click at [675, 284] on button "Voice is ok. Go to Next step" at bounding box center [633, 280] width 139 height 24
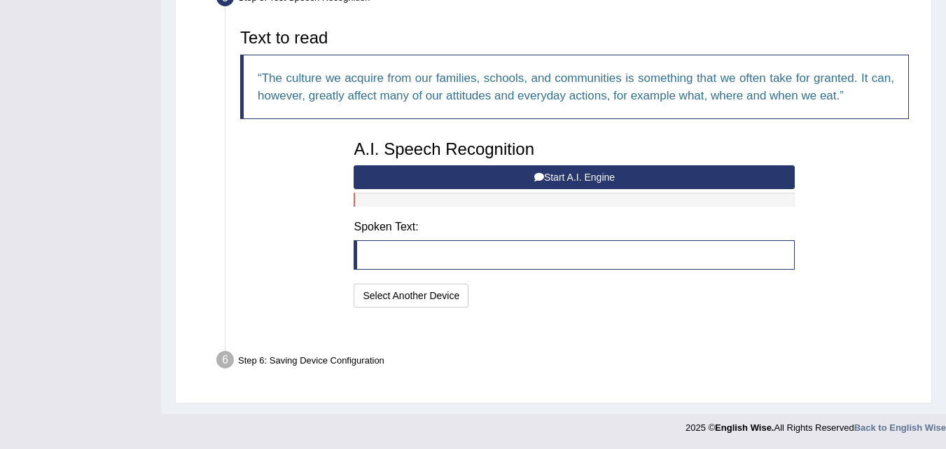
scroll to position [427, 0]
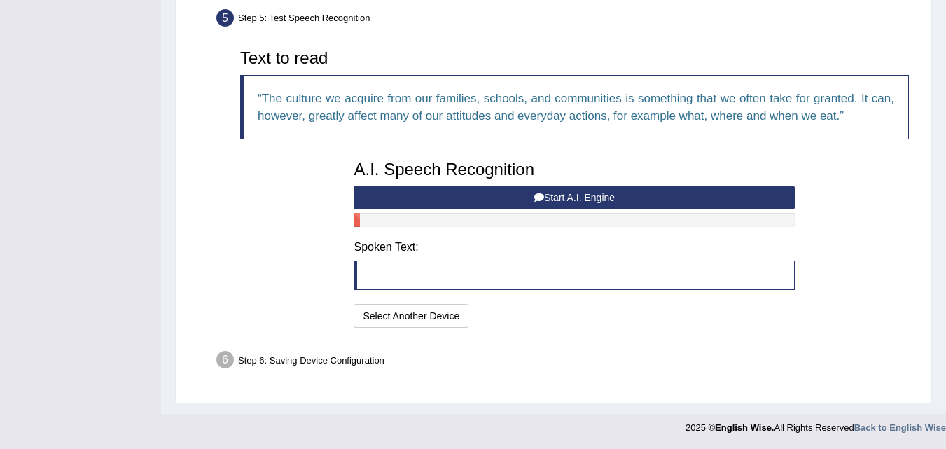
click at [756, 207] on button "Start A.I. Engine" at bounding box center [574, 198] width 441 height 24
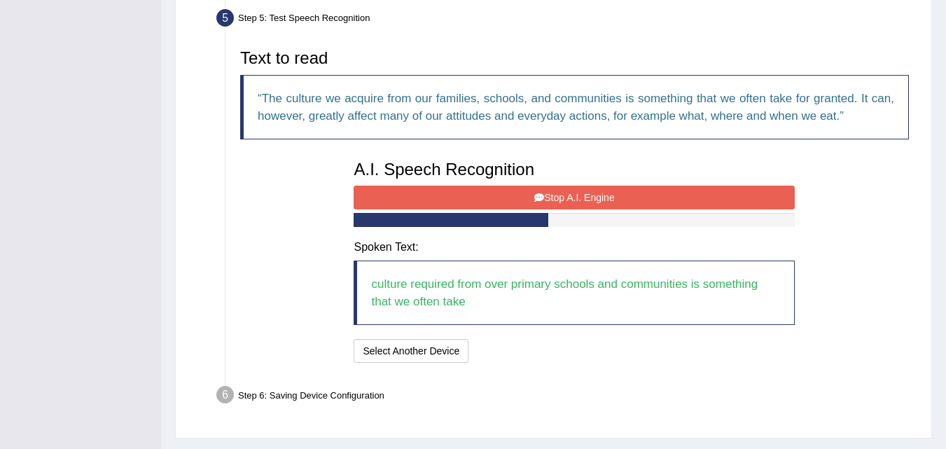
click at [780, 197] on button "Stop A.I. Engine" at bounding box center [574, 198] width 441 height 24
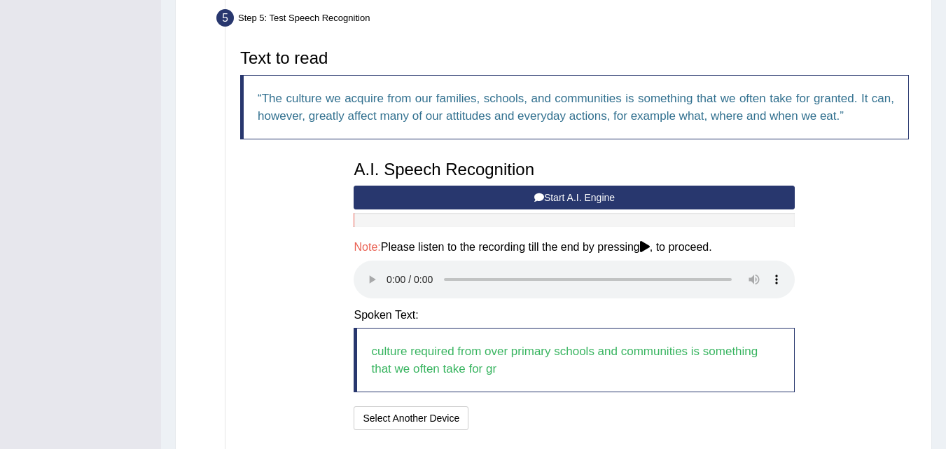
click at [855, 287] on div "Text to read The culture we acquire from our families, schools, and communities…" at bounding box center [574, 238] width 683 height 392
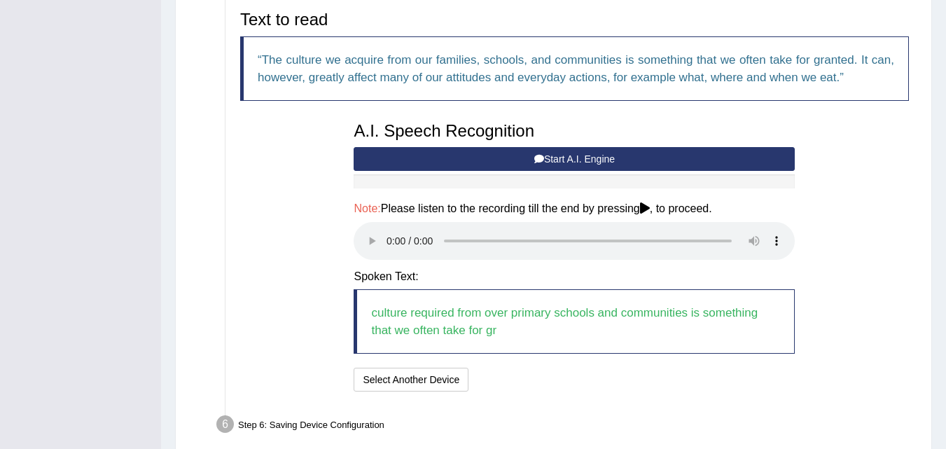
scroll to position [530, 0]
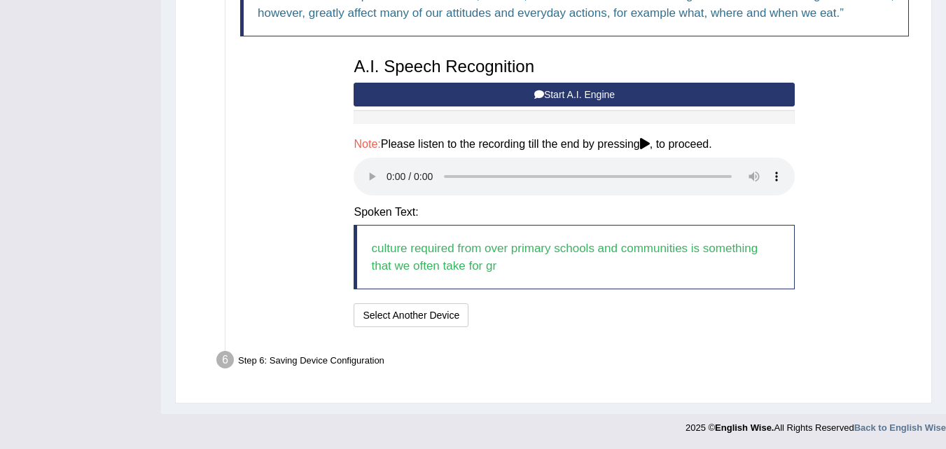
click at [869, 308] on div "Text to read The culture we acquire from our families, schools, and communities…" at bounding box center [574, 135] width 683 height 392
click at [888, 306] on div "Text to read The culture we acquire from our families, schools, and communities…" at bounding box center [574, 135] width 683 height 392
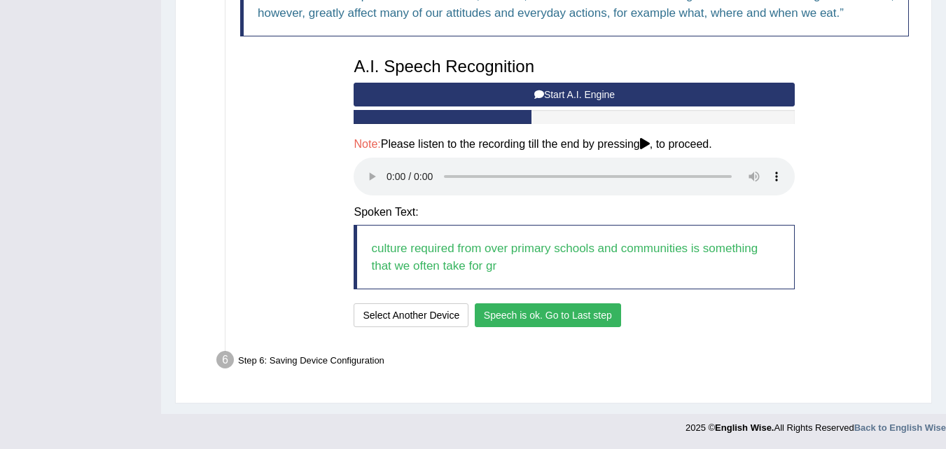
click at [601, 316] on button "Speech is ok. Go to Last step" at bounding box center [548, 315] width 146 height 24
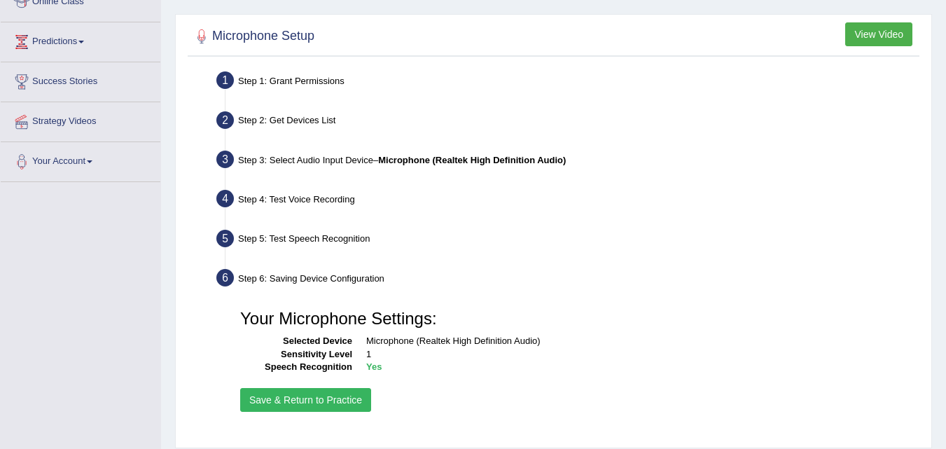
scroll to position [208, 0]
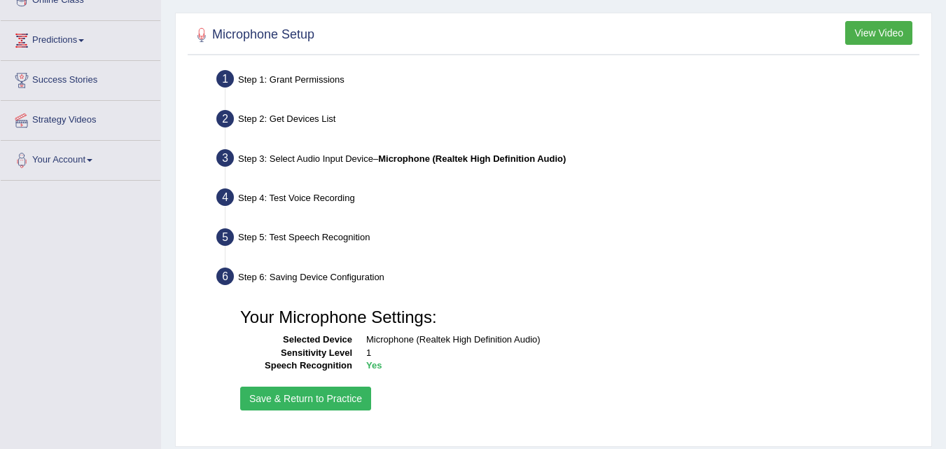
click at [259, 397] on button "Save & Return to Practice" at bounding box center [305, 399] width 131 height 24
click at [262, 396] on button "Save & Return to Practice" at bounding box center [305, 399] width 131 height 24
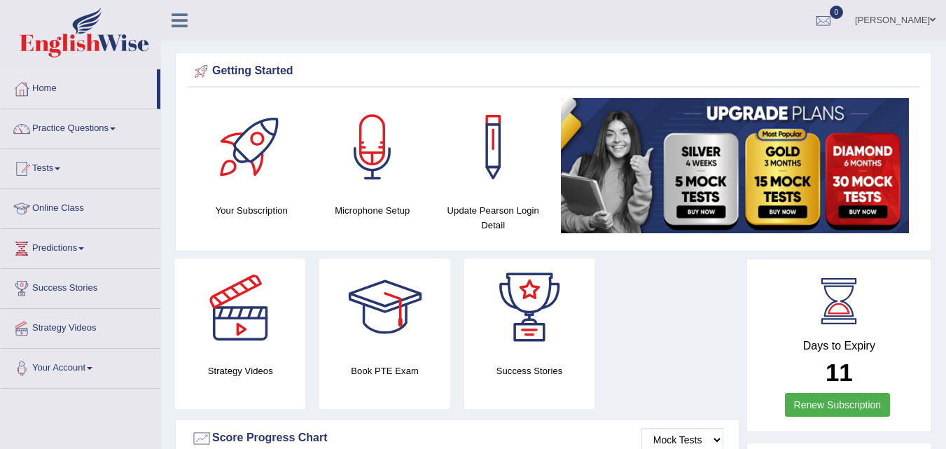
click at [694, 358] on div "Strategy Videos Book PTE Exam Success Stories" at bounding box center [457, 338] width 579 height 161
click at [712, 343] on div "Strategy Videos Book PTE Exam Success Stories" at bounding box center [457, 338] width 579 height 161
click at [740, 317] on div "Strategy Videos Book PTE Exam Success Stories" at bounding box center [457, 338] width 579 height 161
click at [830, 422] on div "Days to Expiry 11 Renew Subscription" at bounding box center [839, 347] width 160 height 155
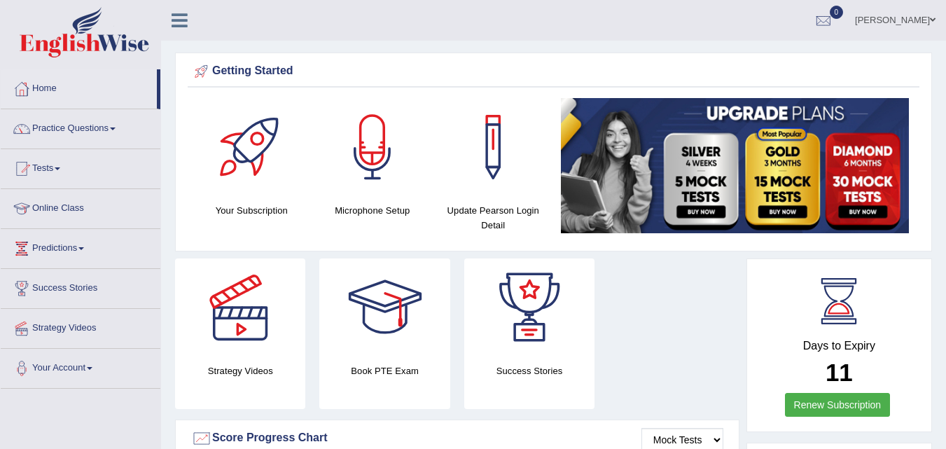
click at [46, 127] on link "Practice Questions" at bounding box center [81, 126] width 160 height 35
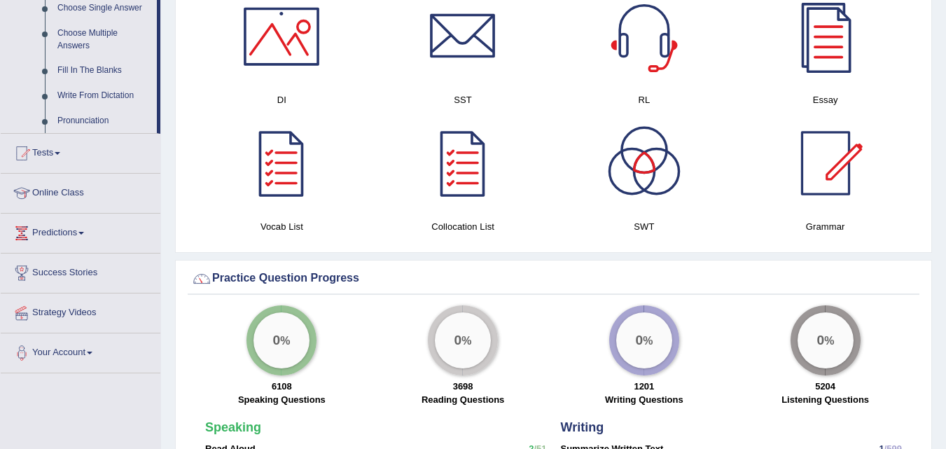
click at [32, 249] on link "Predictions" at bounding box center [81, 231] width 160 height 35
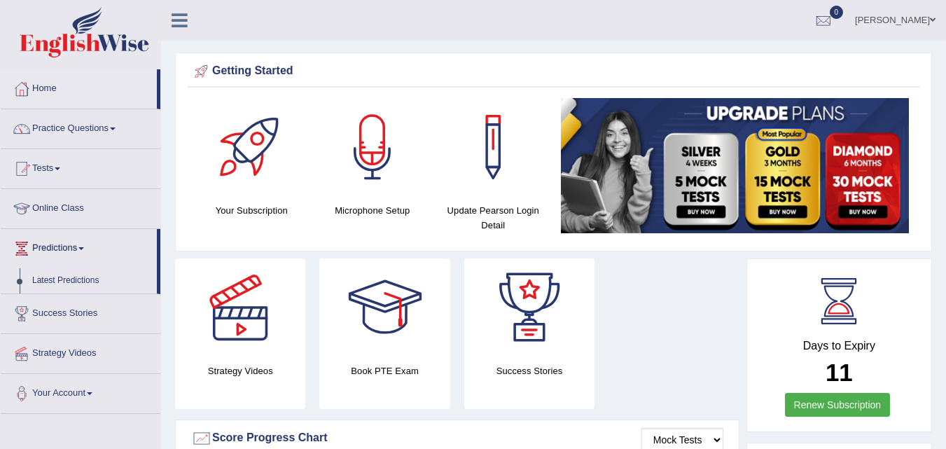
click at [27, 131] on div at bounding box center [21, 128] width 21 height 21
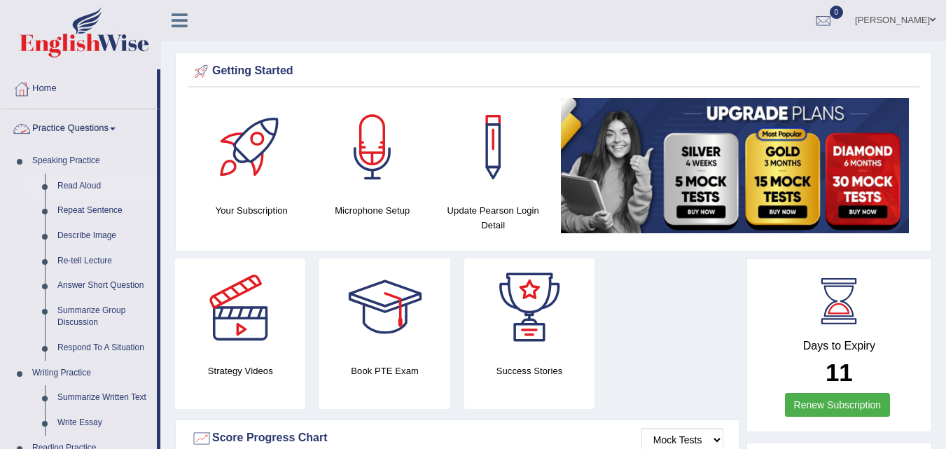
click at [56, 184] on link "Read Aloud" at bounding box center [104, 186] width 106 height 25
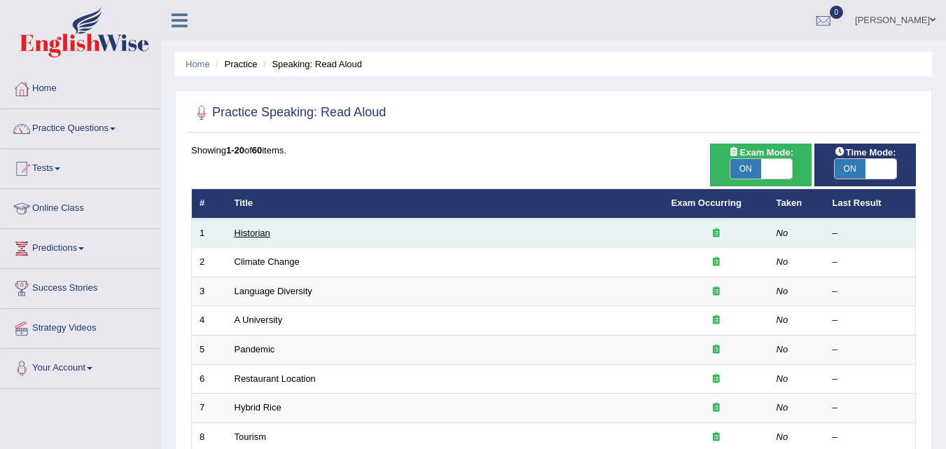
click at [250, 230] on link "Historian" at bounding box center [253, 233] width 36 height 11
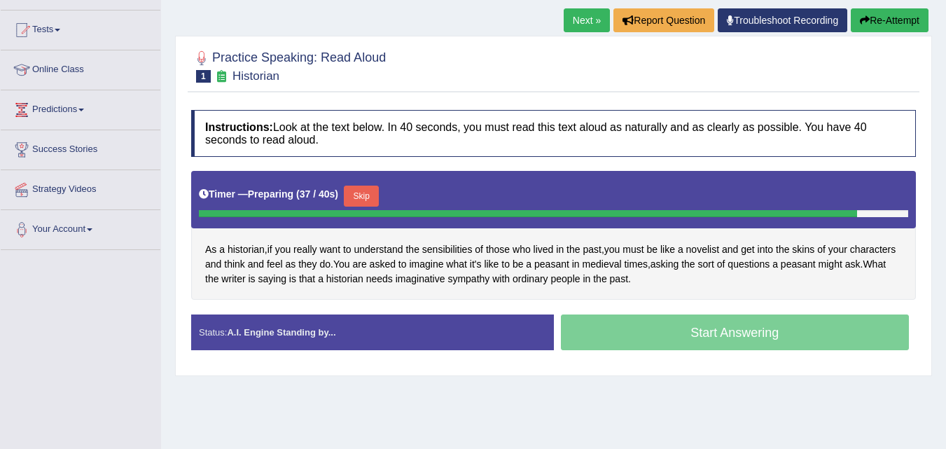
click at [871, 342] on div "Start Answering" at bounding box center [735, 334] width 363 height 39
click at [869, 340] on div "Start Answering" at bounding box center [735, 334] width 363 height 39
click at [864, 341] on div "Start Answering" at bounding box center [735, 334] width 363 height 39
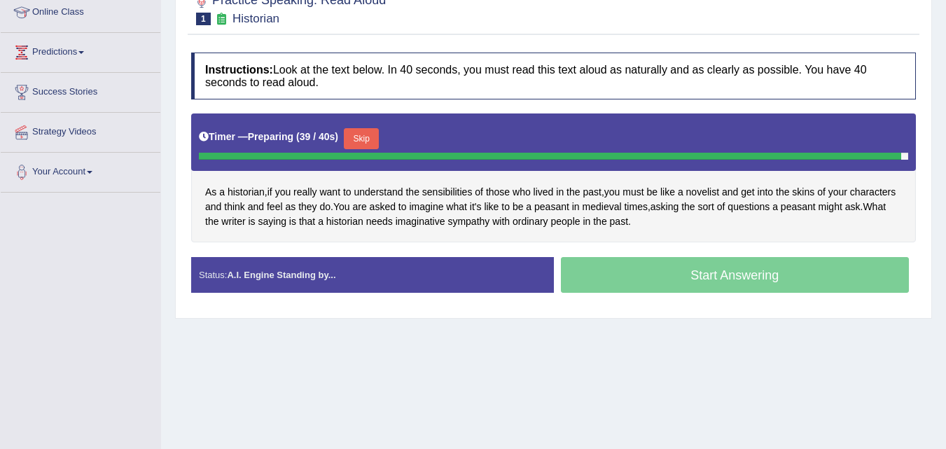
scroll to position [186, 0]
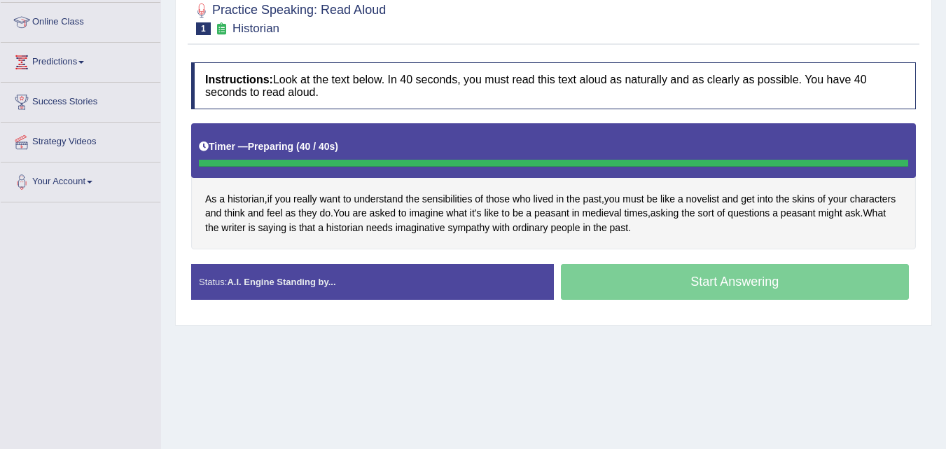
click at [407, 294] on div "Status: A.I. Engine Standing by..." at bounding box center [372, 282] width 363 height 36
click at [440, 283] on div "Status: A.I. Engine Standing by..." at bounding box center [372, 282] width 363 height 36
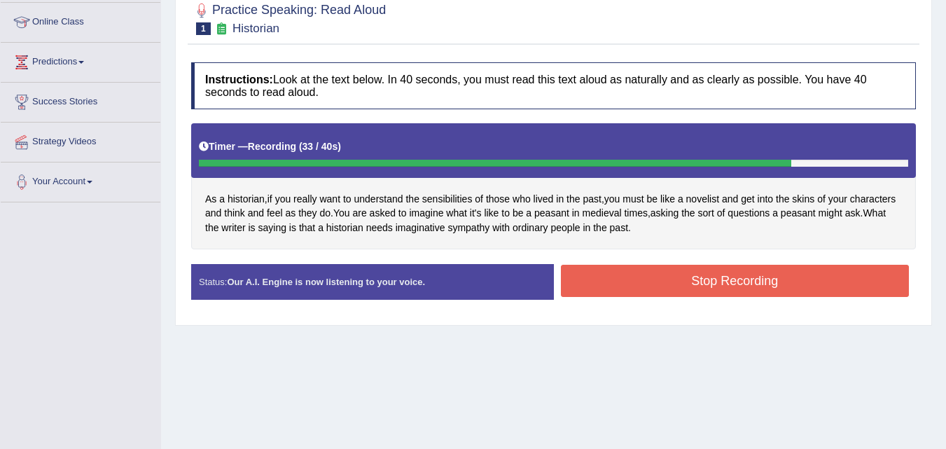
click at [852, 294] on button "Stop Recording" at bounding box center [735, 281] width 349 height 32
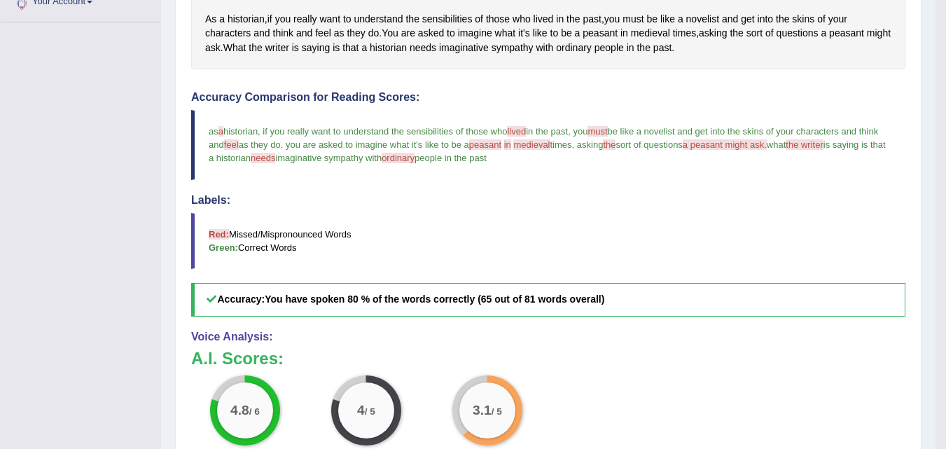
scroll to position [365, 0]
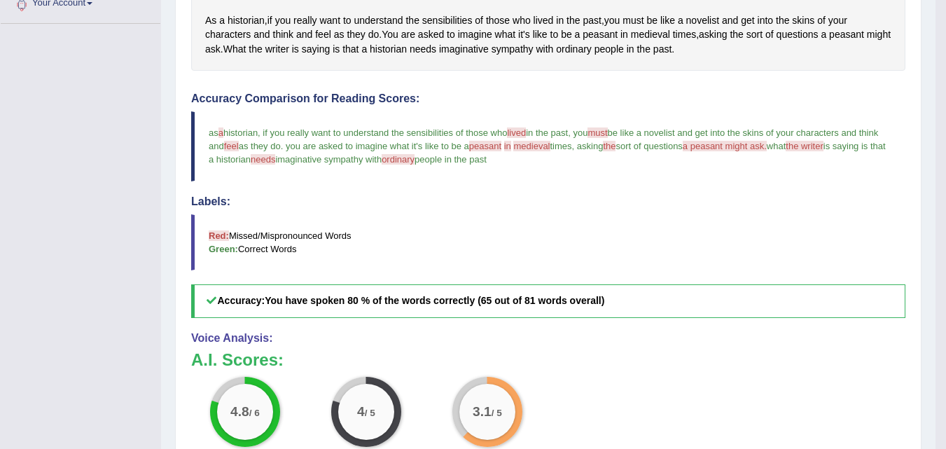
click at [600, 306] on b "You have spoken 80 % of the words correctly (65 out of 81 words overall)" at bounding box center [435, 300] width 340 height 11
click at [632, 361] on h3 "A.I. Scores:" at bounding box center [548, 360] width 715 height 18
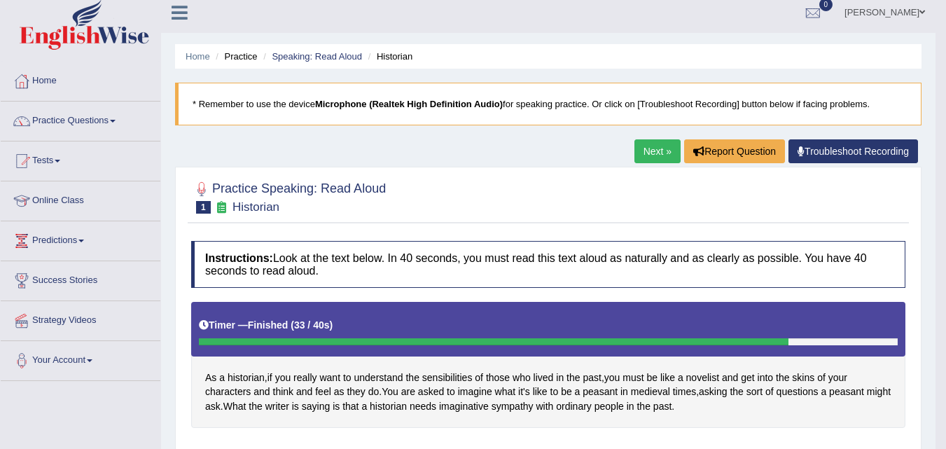
scroll to position [0, 0]
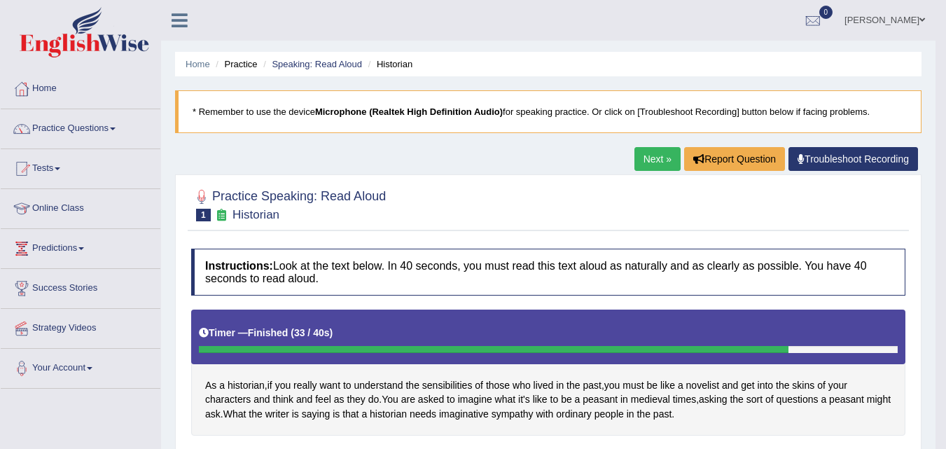
click at [829, 169] on link "Troubleshoot Recording" at bounding box center [854, 159] width 130 height 24
click at [856, 162] on link "Troubleshoot Recording" at bounding box center [854, 159] width 130 height 24
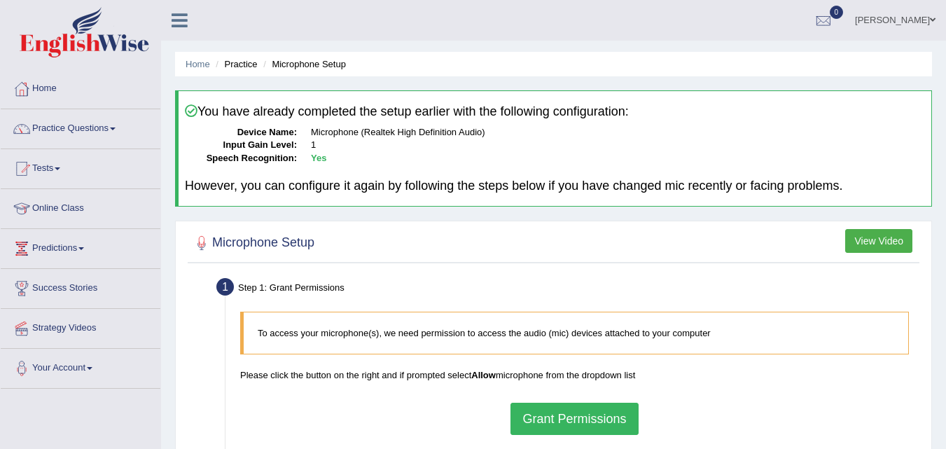
click at [906, 236] on button "View Video" at bounding box center [879, 241] width 67 height 24
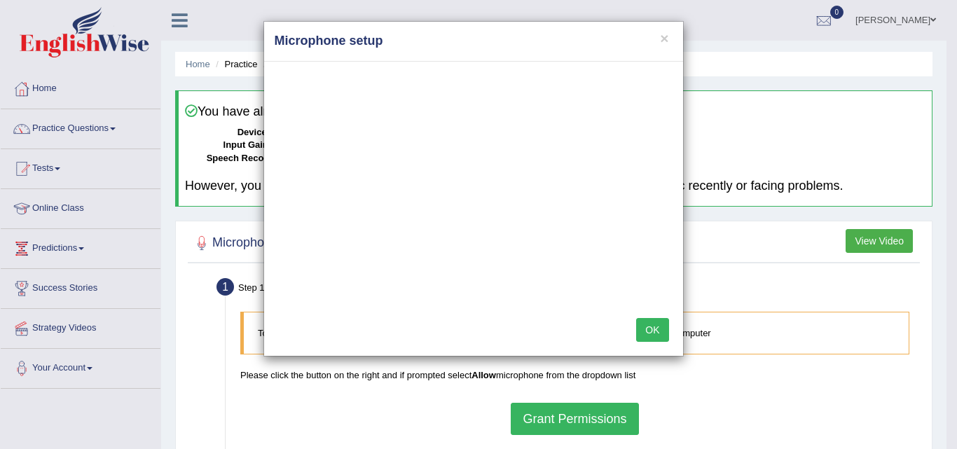
click at [661, 332] on button "OK" at bounding box center [652, 330] width 32 height 24
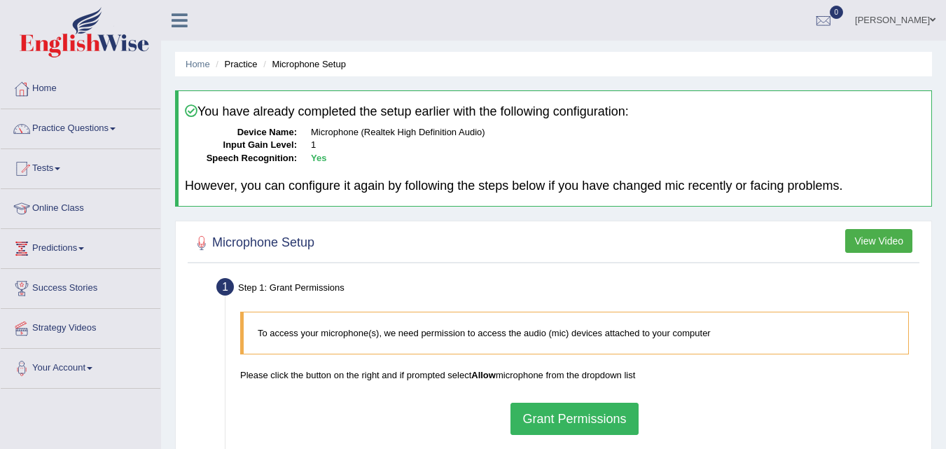
scroll to position [1, 0]
click at [25, 93] on div at bounding box center [21, 88] width 21 height 21
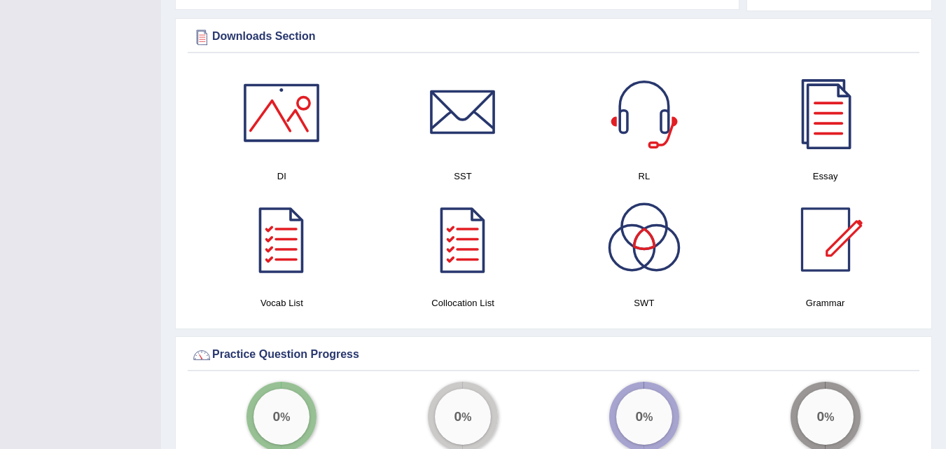
scroll to position [688, 0]
click at [639, 127] on div at bounding box center [644, 112] width 98 height 98
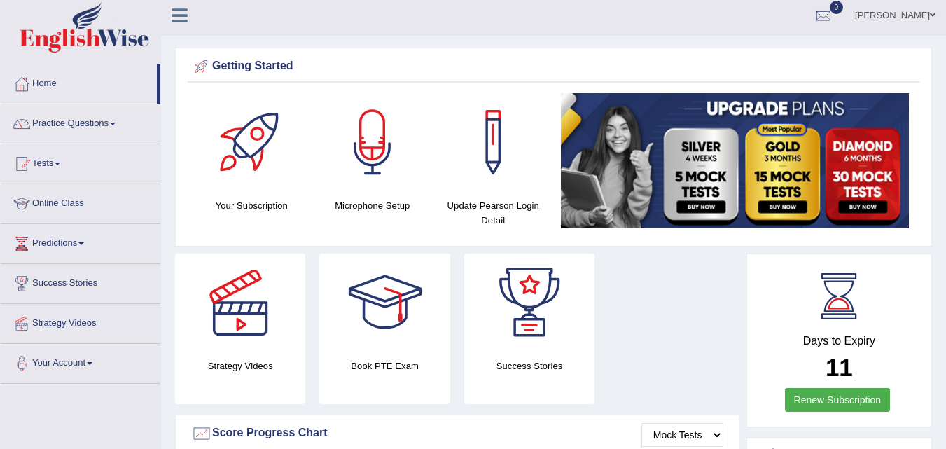
scroll to position [6, 0]
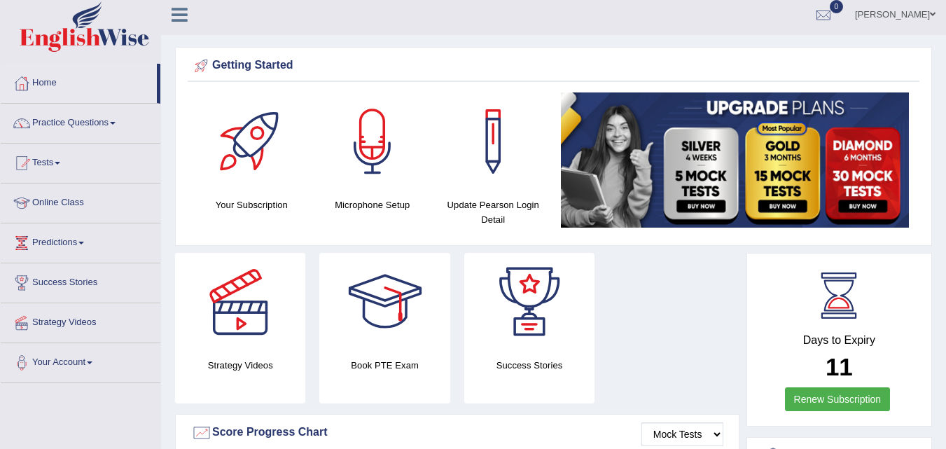
click at [391, 206] on h4 "Microphone Setup" at bounding box center [372, 205] width 107 height 15
click at [364, 182] on div at bounding box center [373, 141] width 98 height 98
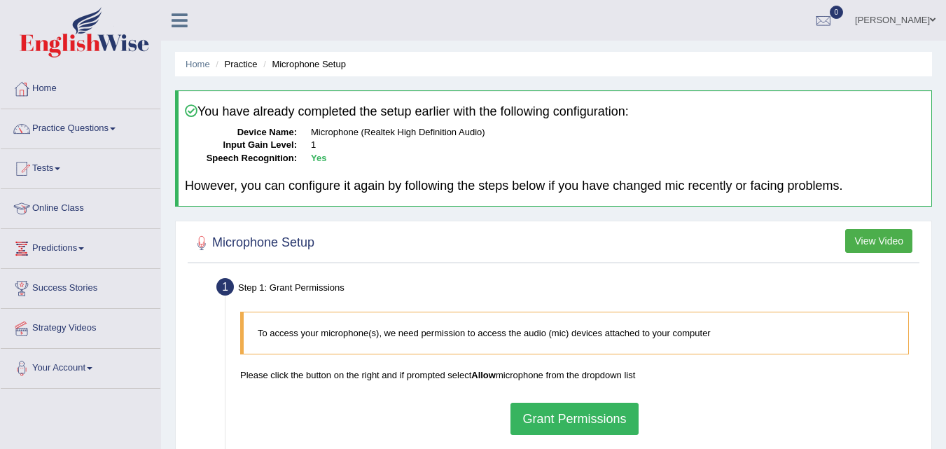
click at [315, 61] on li "Microphone Setup" at bounding box center [303, 63] width 86 height 13
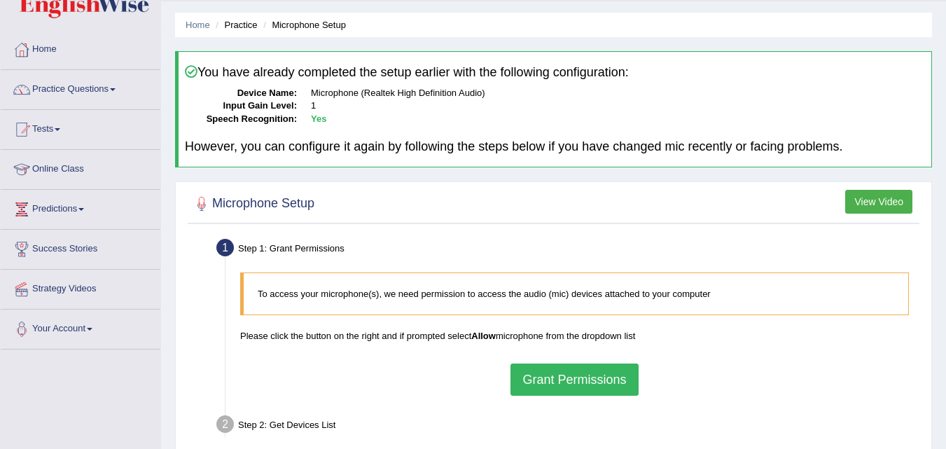
scroll to position [58, 0]
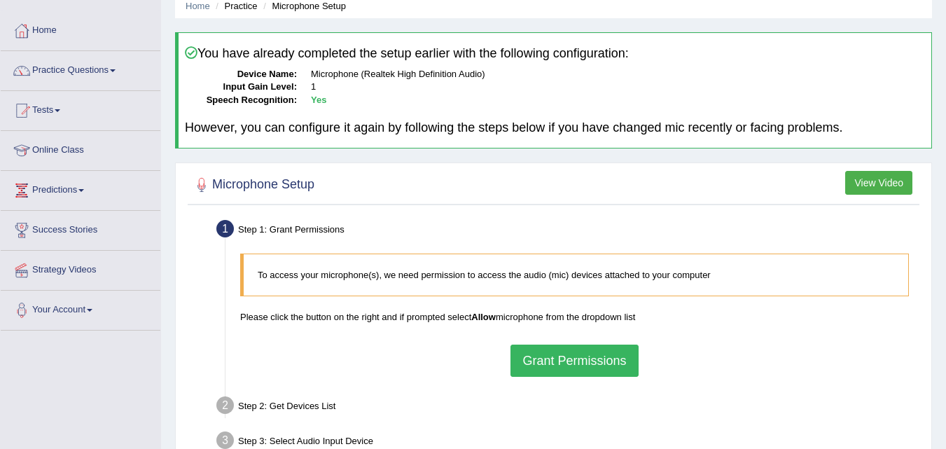
click at [538, 367] on button "Grant Permissions" at bounding box center [574, 361] width 127 height 32
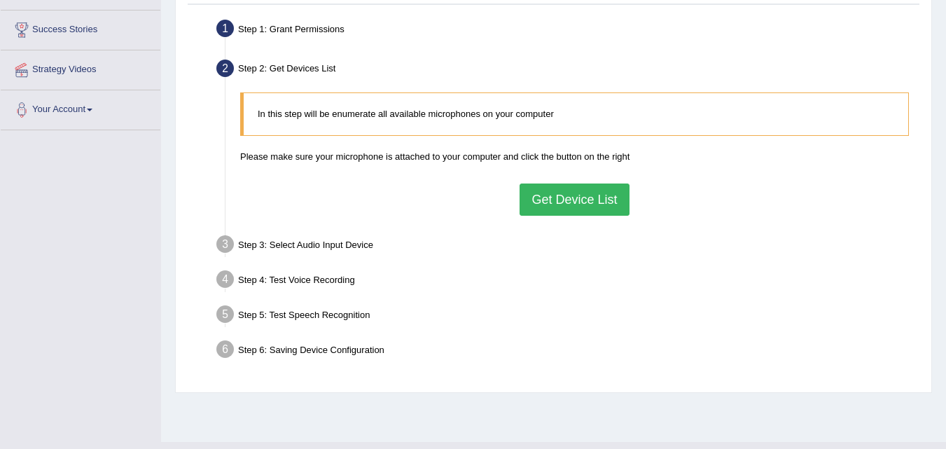
scroll to position [256, 0]
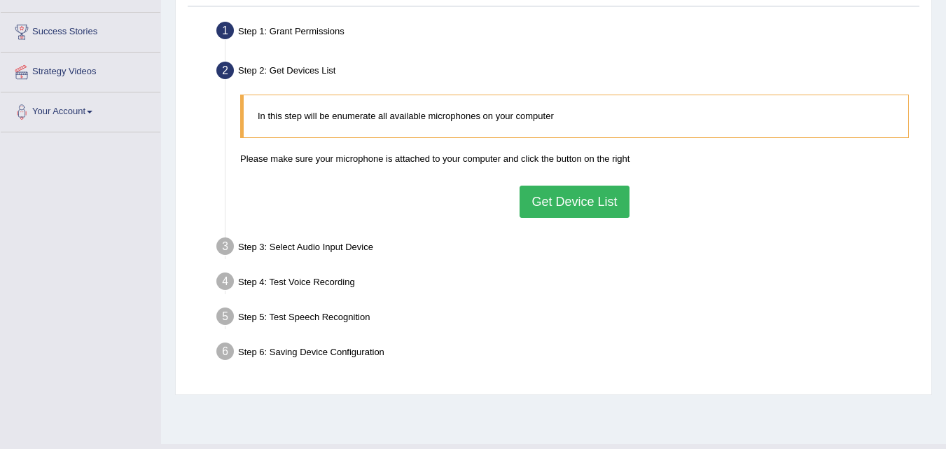
click at [572, 210] on button "Get Device List" at bounding box center [574, 202] width 109 height 32
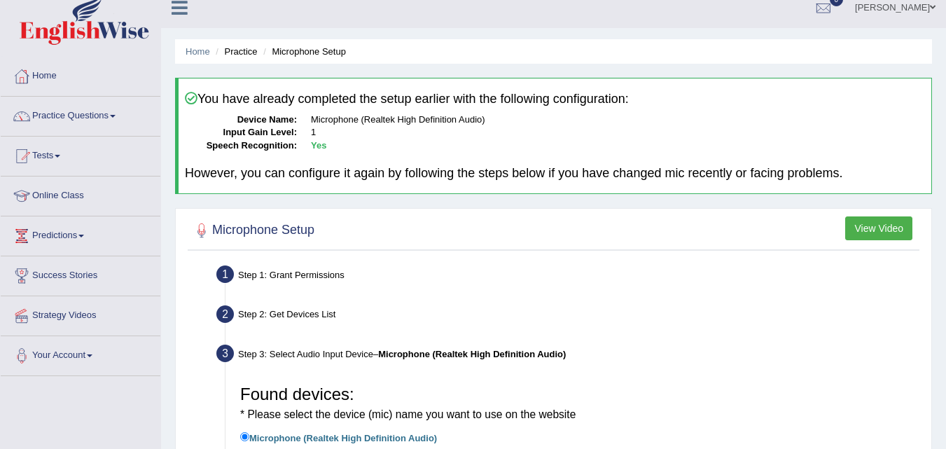
scroll to position [0, 0]
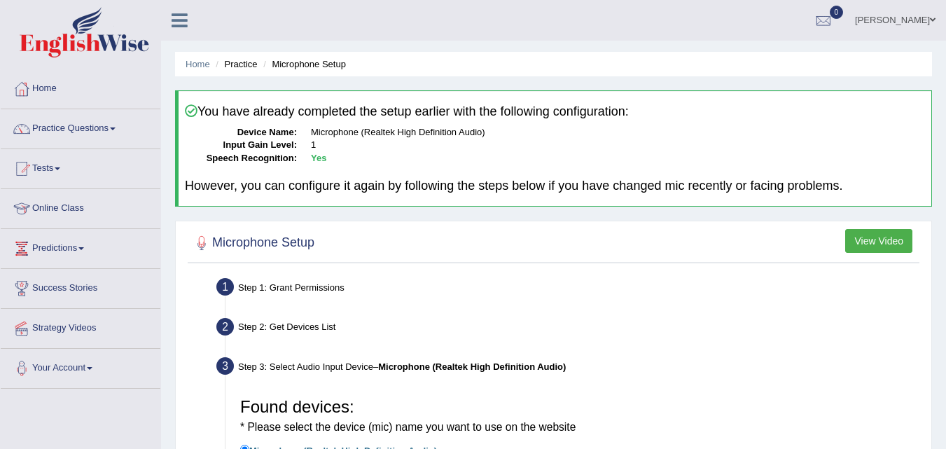
click at [334, 60] on li "Microphone Setup" at bounding box center [303, 63] width 86 height 13
click at [302, 67] on li "Microphone Setup" at bounding box center [303, 63] width 86 height 13
click at [294, 67] on li "Microphone Setup" at bounding box center [303, 63] width 86 height 13
click at [657, 293] on div "Step 1: Grant Permissions" at bounding box center [567, 289] width 715 height 31
click at [184, 5] on div at bounding box center [185, 15] width 49 height 31
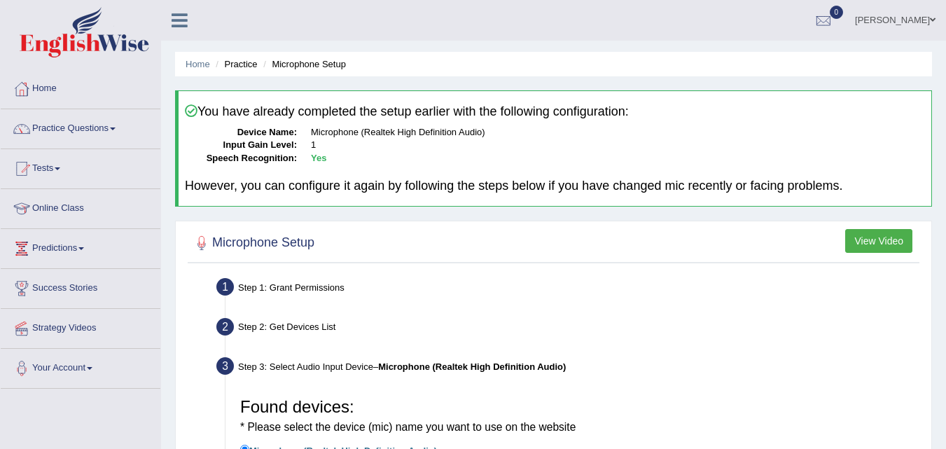
click at [183, 10] on link at bounding box center [179, 18] width 37 height 21
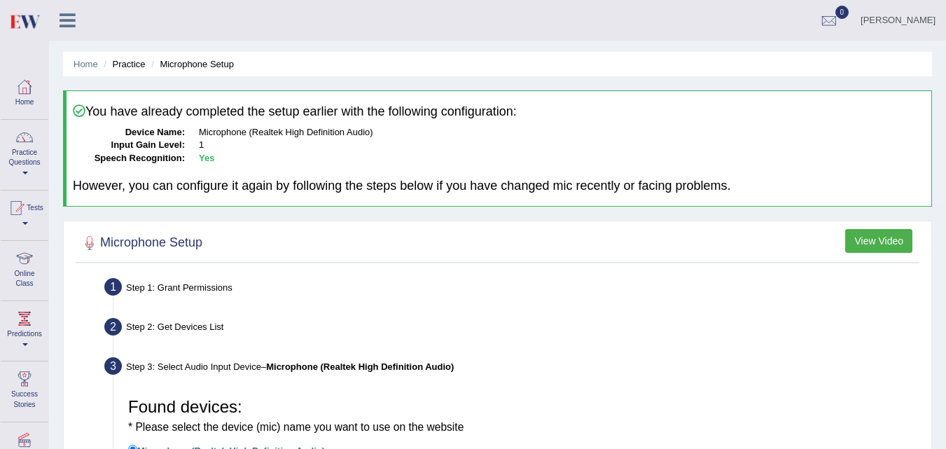
click at [68, 14] on icon at bounding box center [68, 20] width 16 height 18
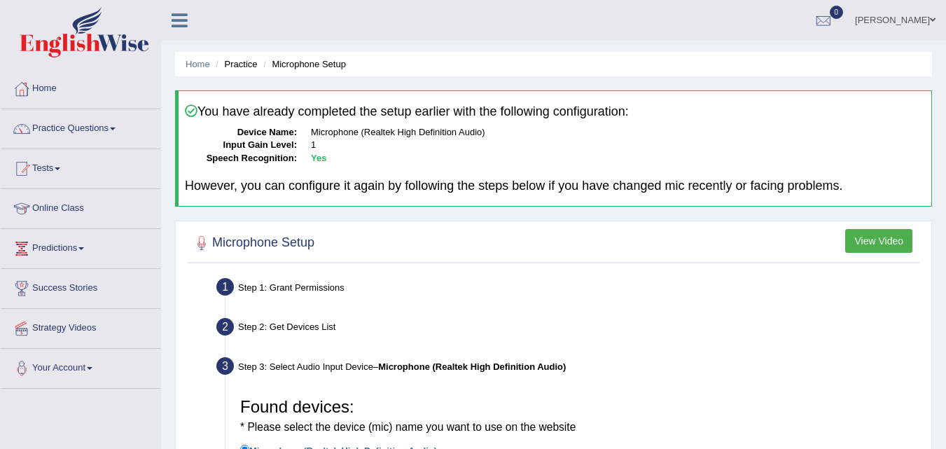
click at [158, 27] on span at bounding box center [83, 32] width 151 height 50
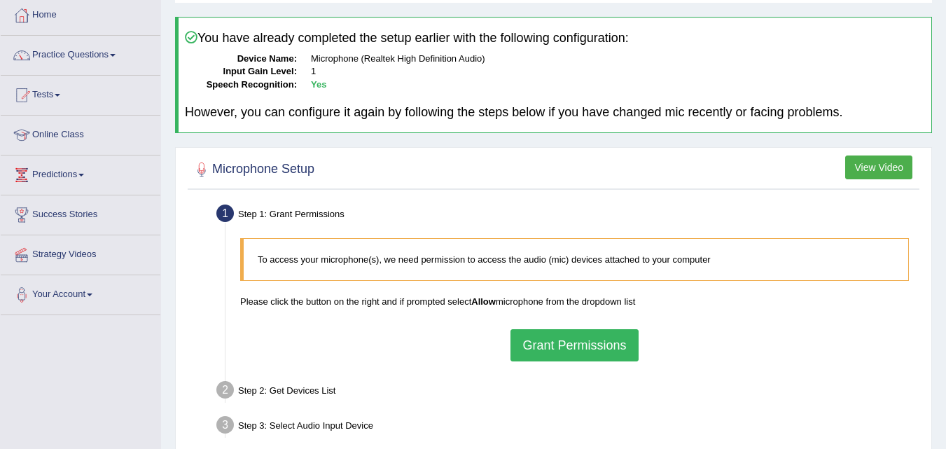
scroll to position [188, 0]
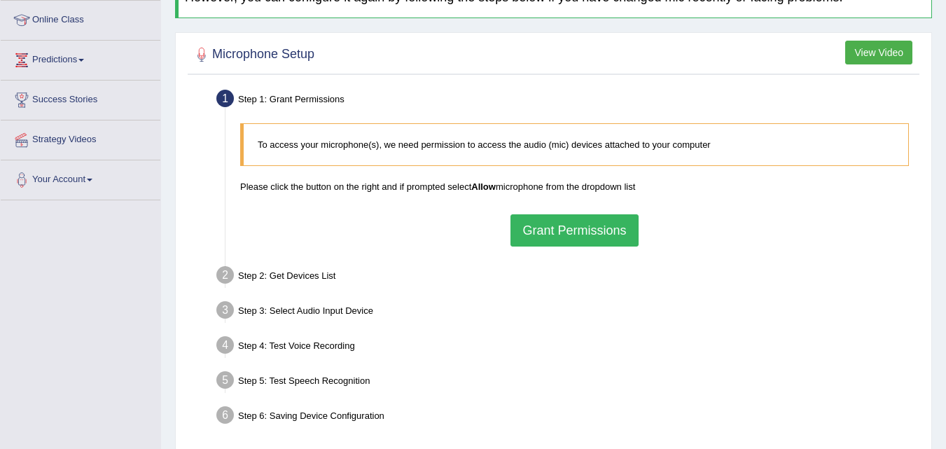
click at [541, 215] on button "Grant Permissions" at bounding box center [574, 230] width 127 height 32
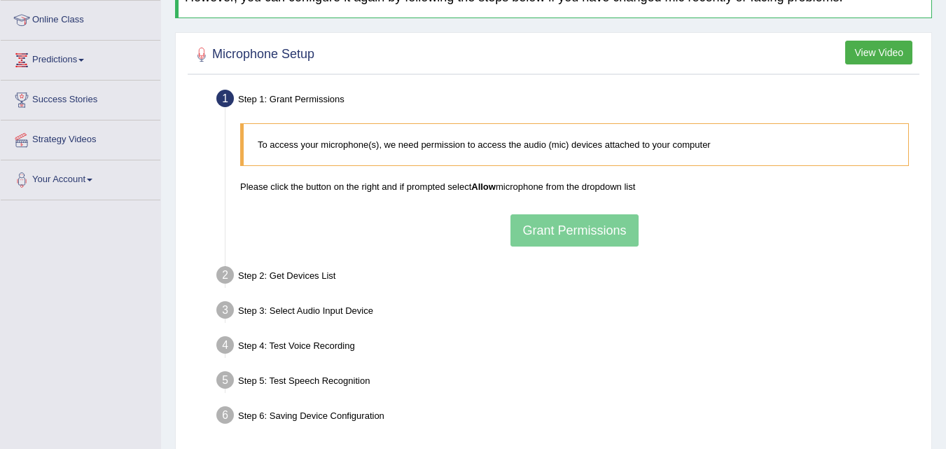
click at [548, 244] on div "To access your microphone(s), we need permission to access the audio (mic) devi…" at bounding box center [574, 184] width 683 height 137
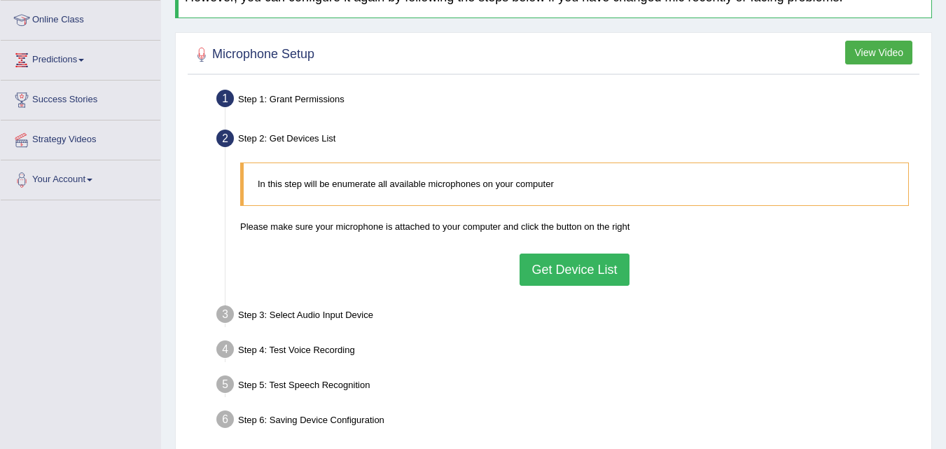
click at [558, 280] on button "Get Device List" at bounding box center [574, 270] width 109 height 32
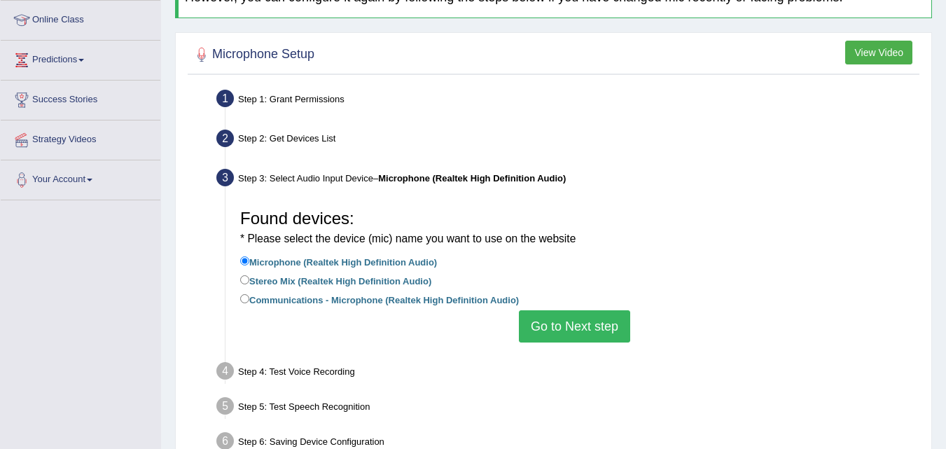
click at [547, 331] on button "Go to Next step" at bounding box center [574, 326] width 111 height 32
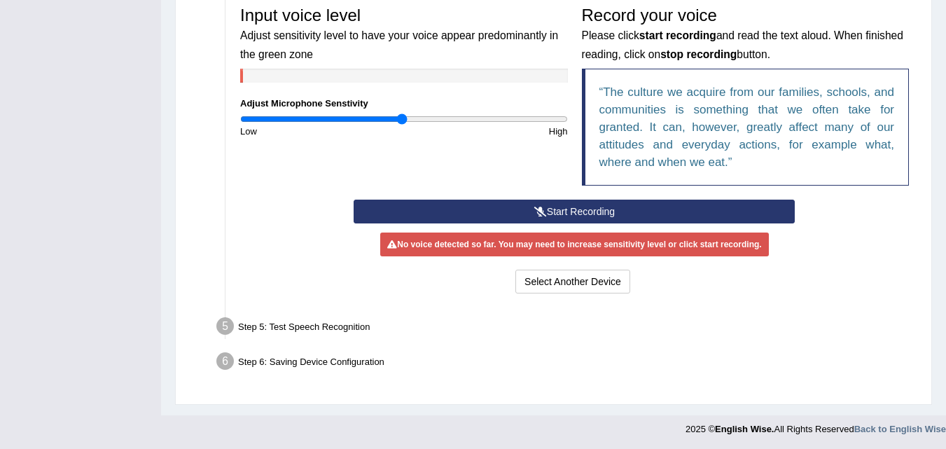
scroll to position [418, 0]
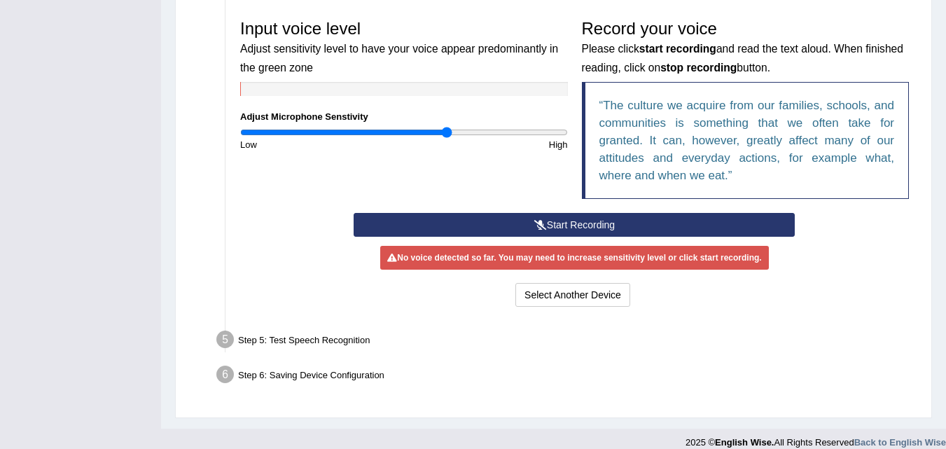
type input "1.28"
click at [505, 232] on button "Start Recording" at bounding box center [574, 225] width 441 height 24
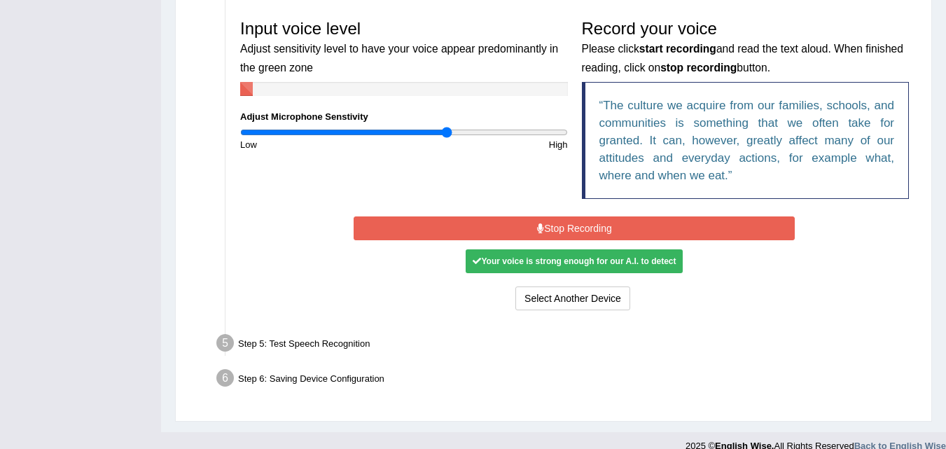
click at [498, 236] on button "Stop Recording" at bounding box center [574, 228] width 441 height 24
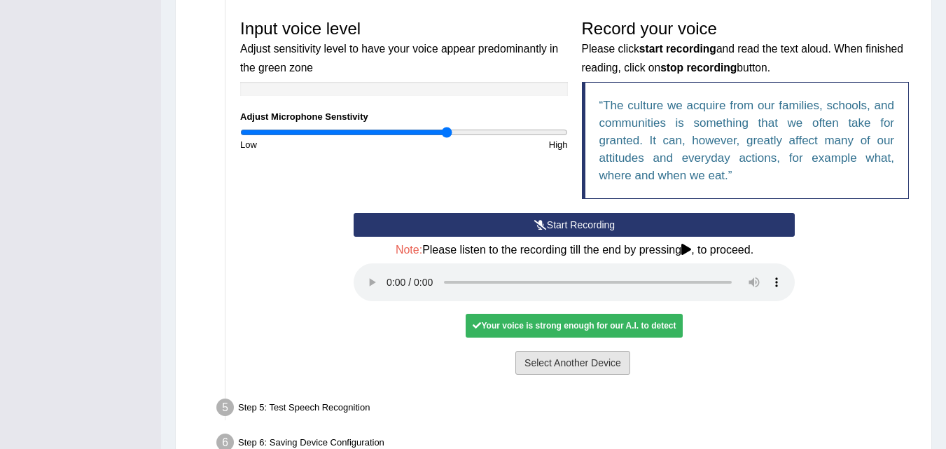
click at [567, 373] on button "Select Another Device" at bounding box center [573, 363] width 115 height 24
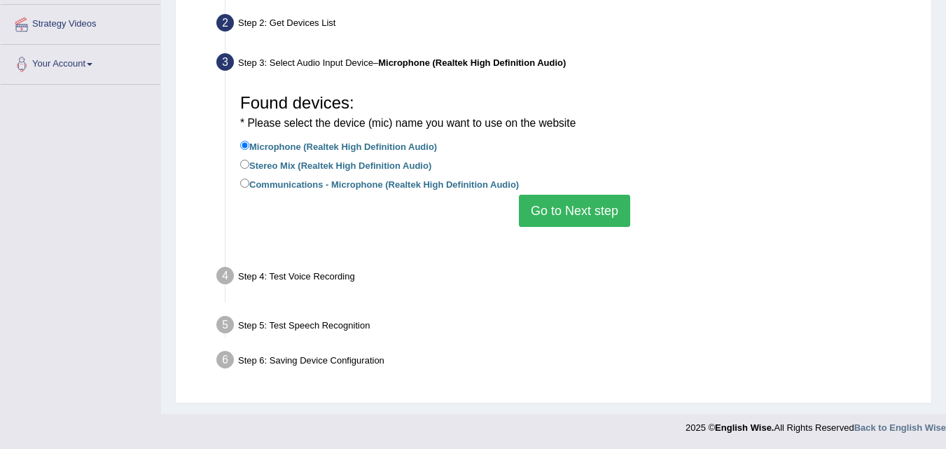
scroll to position [287, 0]
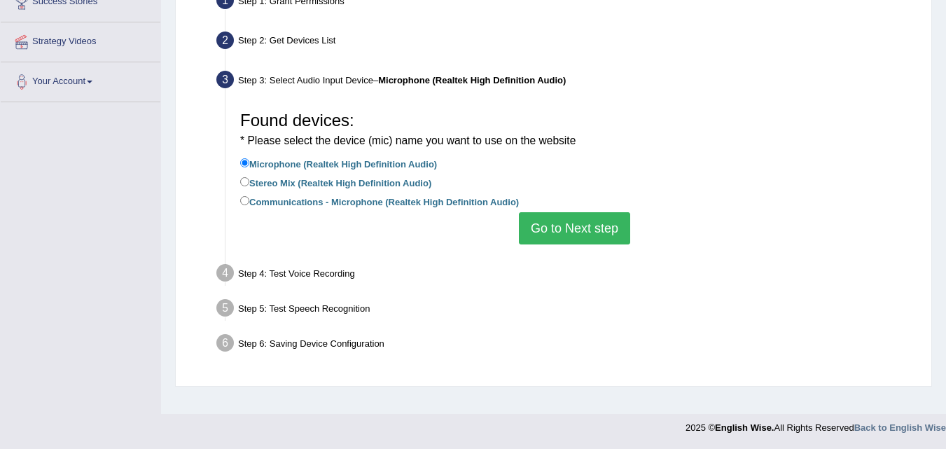
click at [525, 239] on button "Go to Next step" at bounding box center [574, 228] width 111 height 32
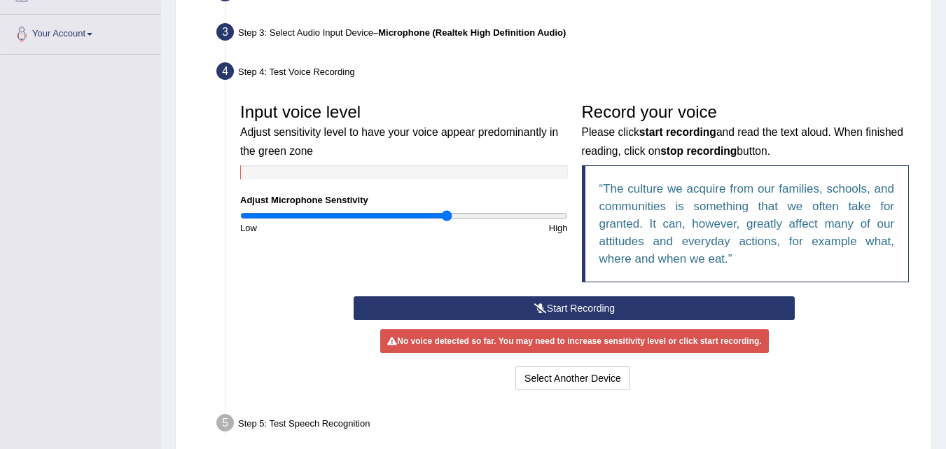
scroll to position [388, 0]
